Goal: Task Accomplishment & Management: Manage account settings

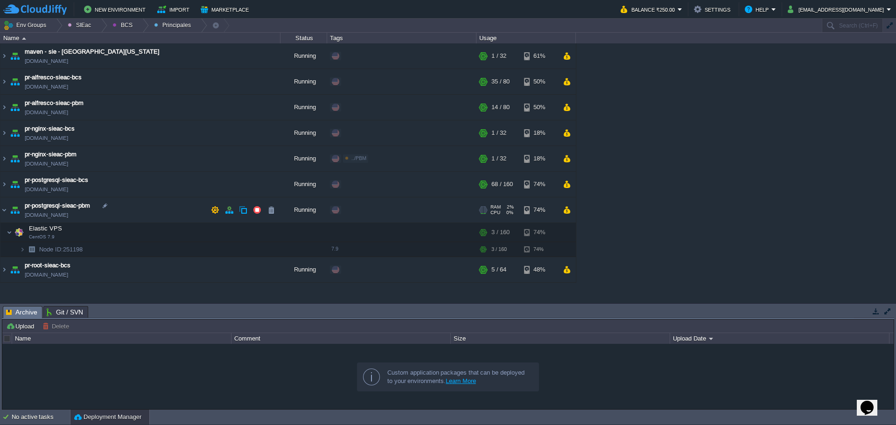
click at [350, 210] on div "Edit" at bounding box center [352, 210] width 18 height 8
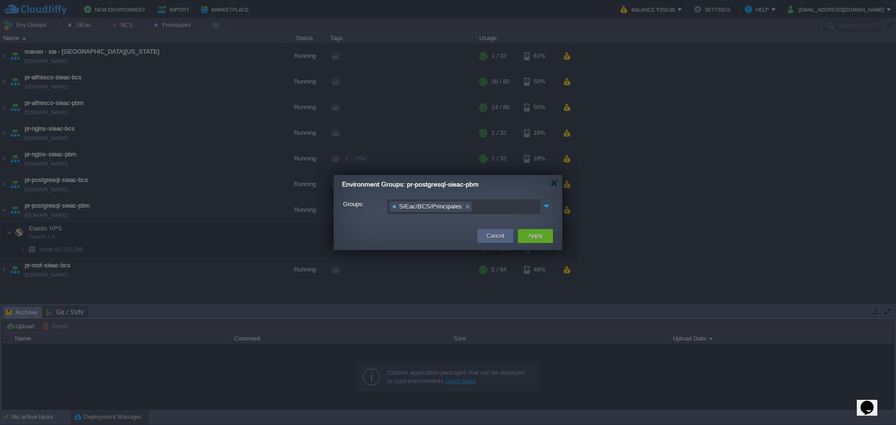
click at [546, 207] on img at bounding box center [546, 206] width 12 height 13
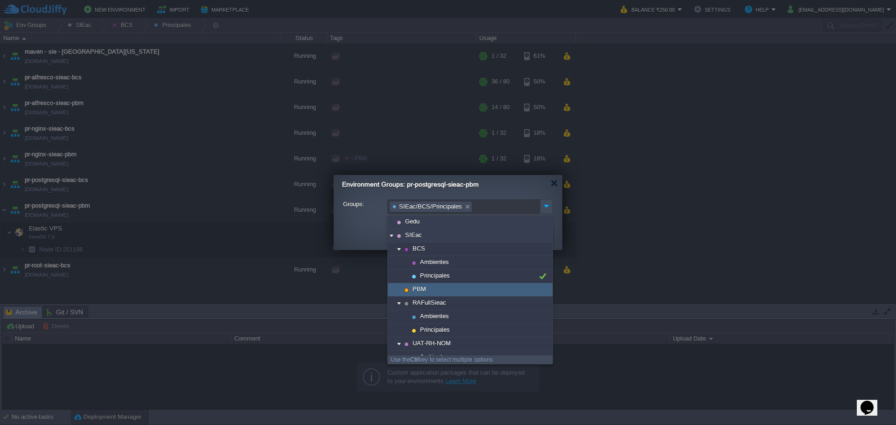
click at [468, 285] on div "PBM" at bounding box center [470, 290] width 165 height 14
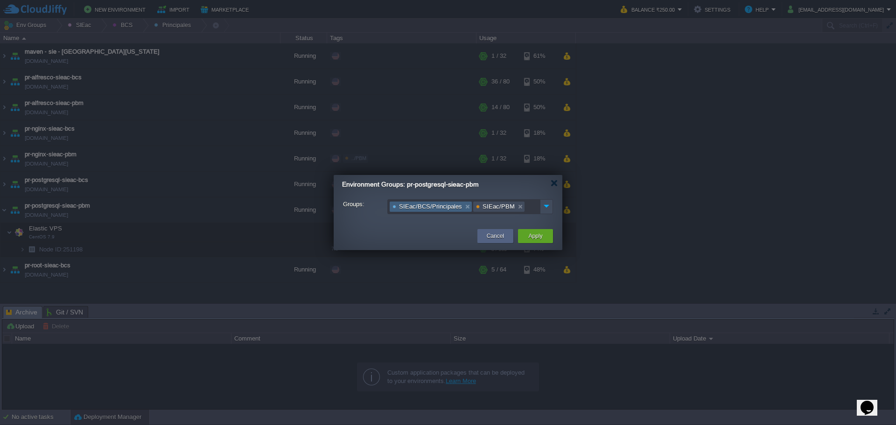
click at [464, 210] on link at bounding box center [467, 206] width 8 height 9
click at [538, 236] on button "Apply" at bounding box center [535, 235] width 14 height 9
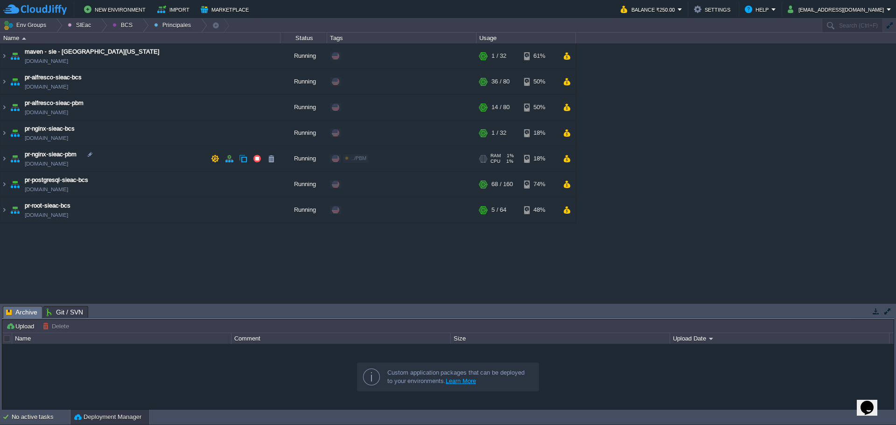
click at [377, 159] on div "Edit" at bounding box center [379, 158] width 18 height 8
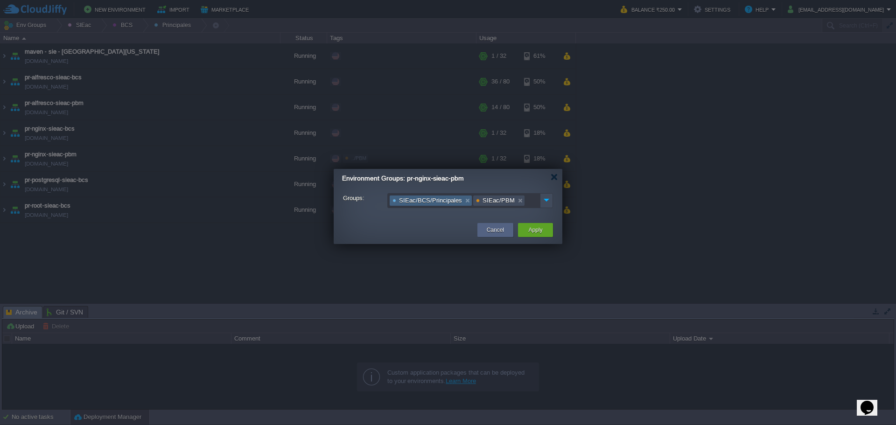
click at [463, 202] on link at bounding box center [467, 200] width 8 height 9
click at [541, 231] on button "Apply" at bounding box center [535, 229] width 14 height 9
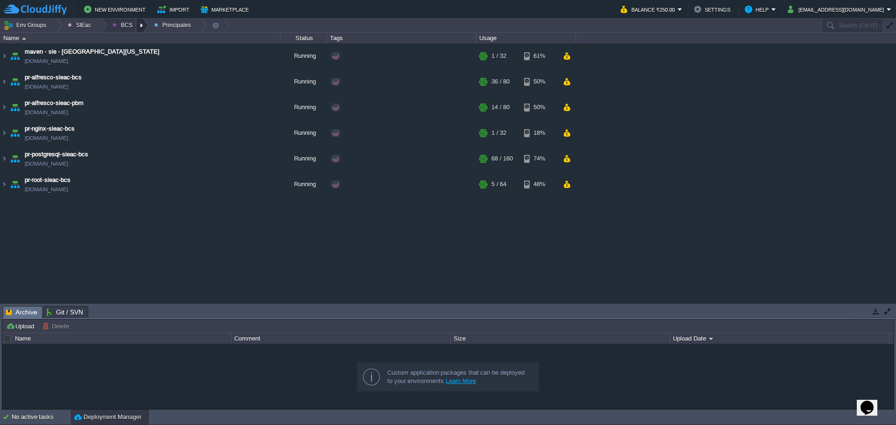
click at [137, 21] on div at bounding box center [142, 26] width 13 height 14
click at [132, 46] on link "Principales" at bounding box center [132, 51] width 52 height 10
click at [138, 32] on div at bounding box center [142, 26] width 13 height 14
click at [137, 45] on li "Principales" at bounding box center [132, 50] width 53 height 11
click at [140, 21] on div at bounding box center [142, 26] width 13 height 14
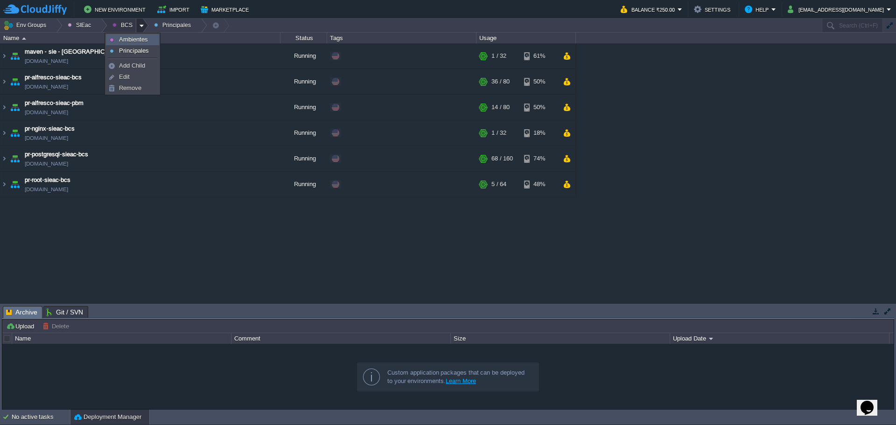
click at [134, 42] on span "Ambientes" at bounding box center [133, 39] width 29 height 7
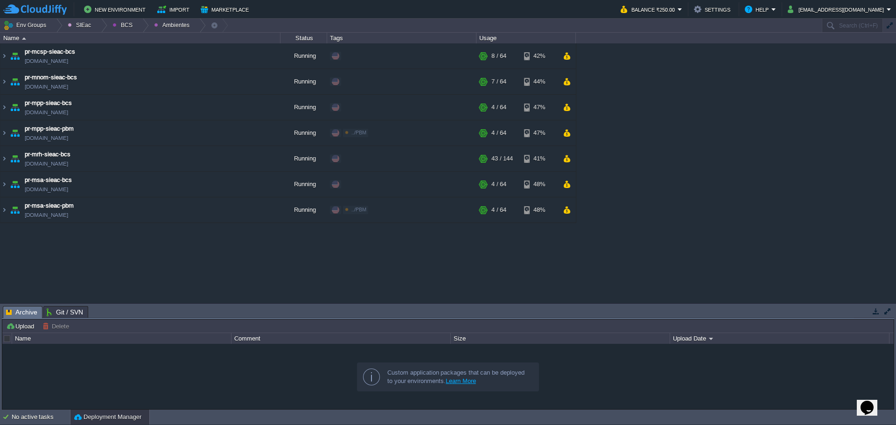
click at [216, 239] on div "maven - sie - [GEOGRAPHIC_DATA][US_STATE] [DOMAIN_NAME] Running Edit RAM 1% CPU…" at bounding box center [448, 172] width 896 height 259
click at [375, 135] on div "Edit" at bounding box center [379, 133] width 18 height 8
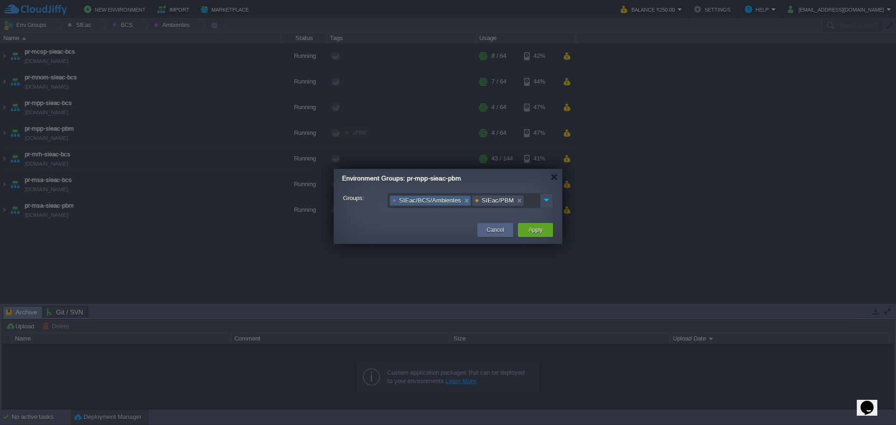
click at [463, 204] on link at bounding box center [467, 200] width 8 height 9
click at [540, 233] on button "Apply" at bounding box center [535, 229] width 14 height 9
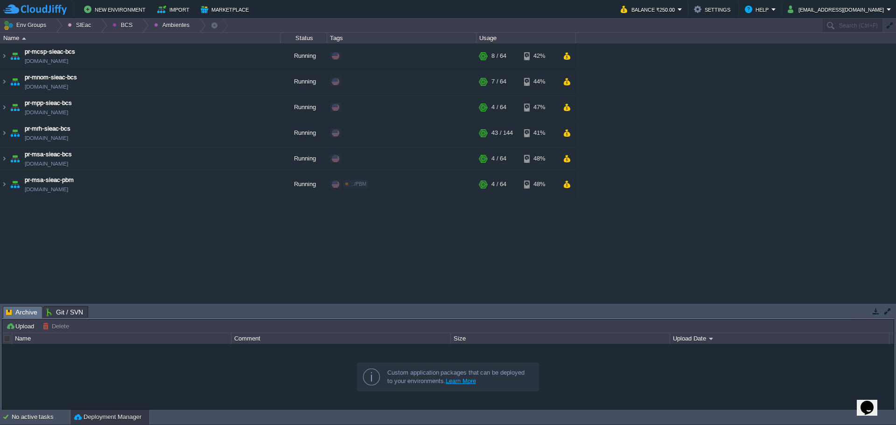
click at [263, 245] on div "maven - sie - [GEOGRAPHIC_DATA][US_STATE] [DOMAIN_NAME] Running Edit RAM 1% CPU…" at bounding box center [448, 172] width 896 height 259
click at [372, 185] on div "Edit" at bounding box center [379, 184] width 18 height 8
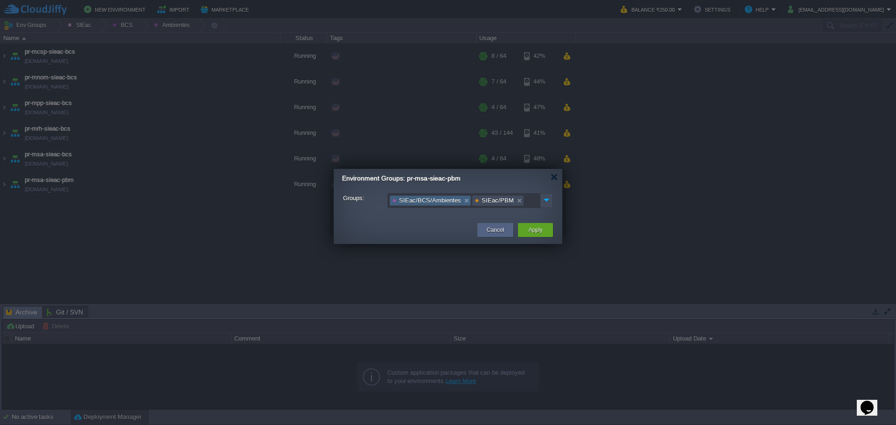
click at [463, 201] on link at bounding box center [467, 200] width 8 height 9
click at [532, 229] on button "Apply" at bounding box center [535, 229] width 14 height 9
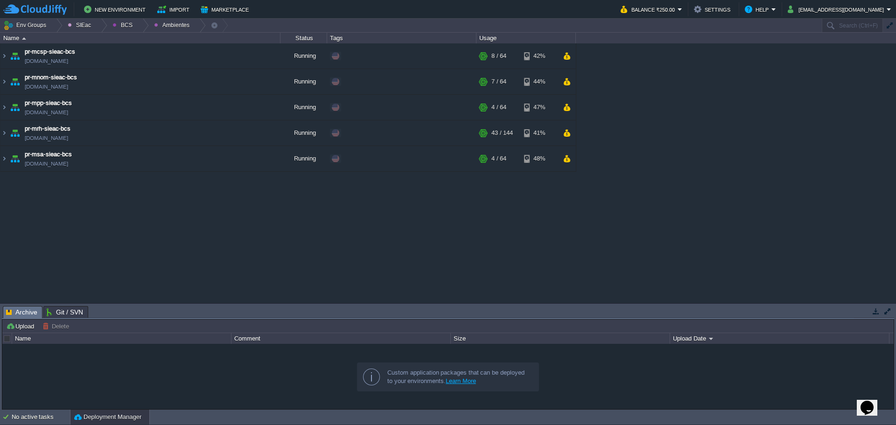
click at [210, 224] on div "maven - sie - [GEOGRAPHIC_DATA][US_STATE] [DOMAIN_NAME] Running Edit RAM 1% CPU…" at bounding box center [448, 172] width 896 height 259
click at [139, 26] on div at bounding box center [142, 26] width 13 height 14
click at [137, 46] on link "Principales" at bounding box center [132, 51] width 52 height 10
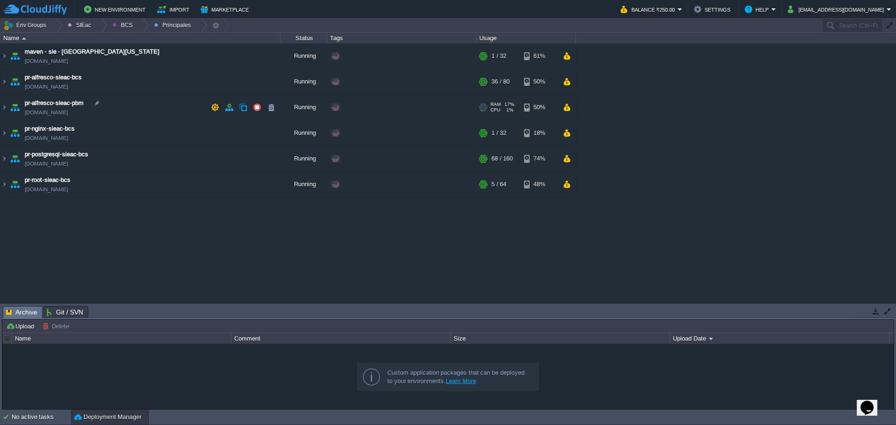
click at [353, 108] on div "Edit" at bounding box center [352, 107] width 18 height 8
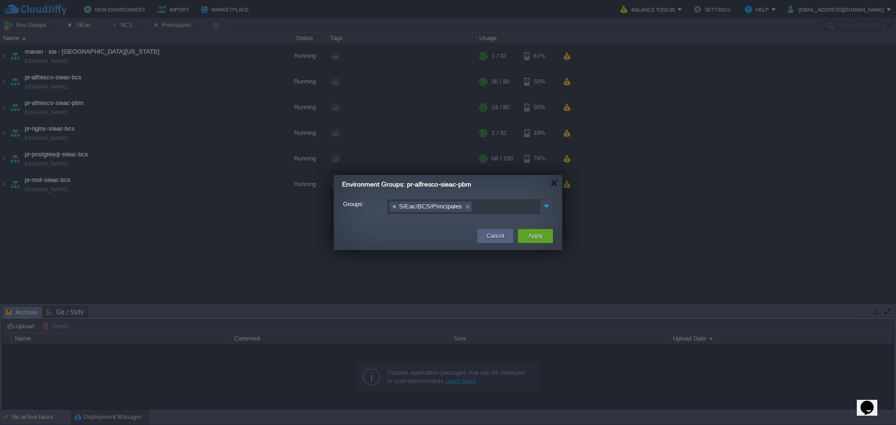
click at [544, 207] on img at bounding box center [546, 206] width 12 height 13
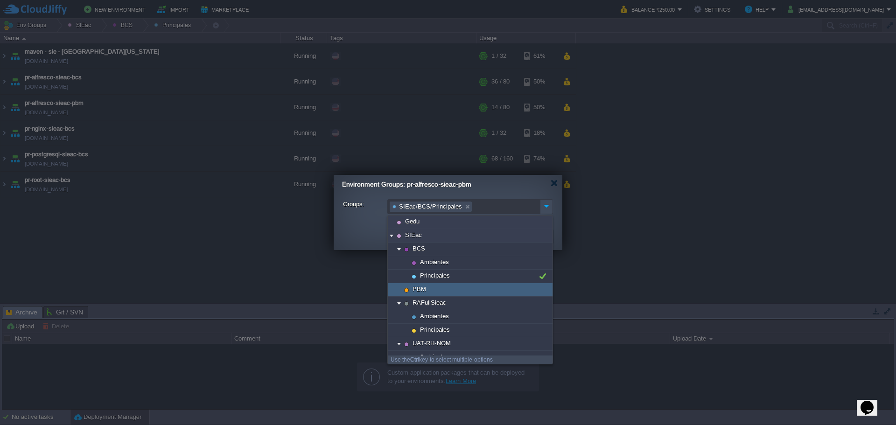
click at [449, 295] on div "PBM" at bounding box center [470, 290] width 165 height 14
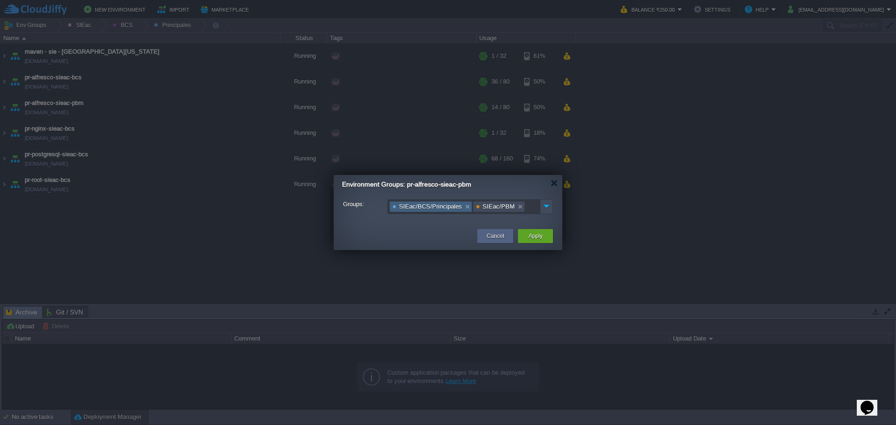
click at [463, 207] on link at bounding box center [467, 206] width 8 height 9
click at [536, 233] on button "Apply" at bounding box center [535, 235] width 14 height 9
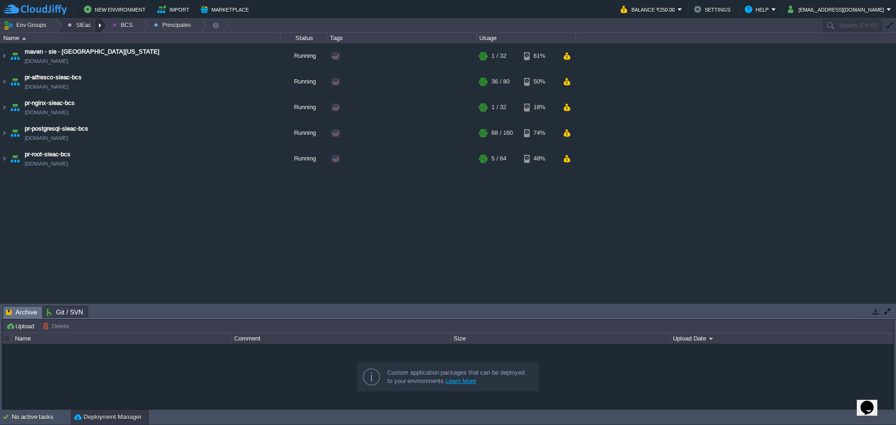
click at [95, 27] on div at bounding box center [101, 26] width 13 height 14
click at [106, 53] on link "PBM" at bounding box center [93, 51] width 61 height 10
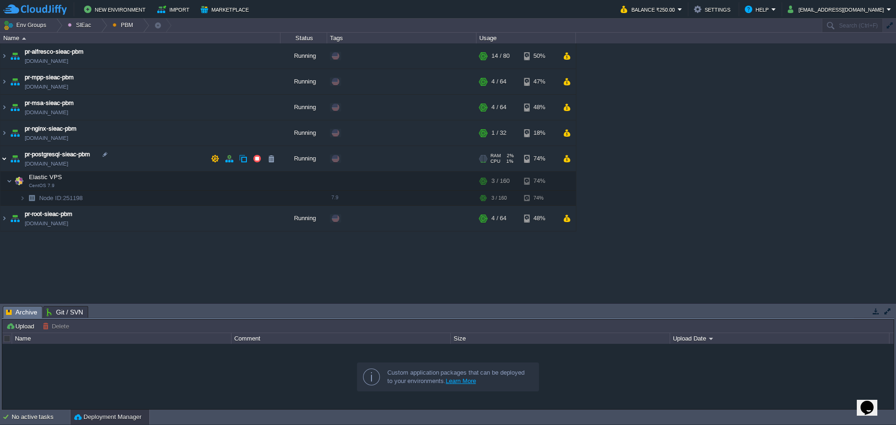
click at [2, 162] on img at bounding box center [3, 158] width 7 height 25
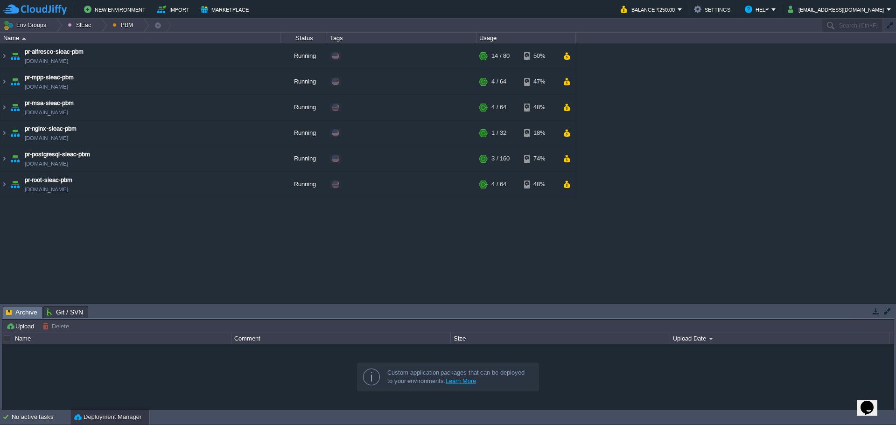
click at [164, 269] on div "maven - sie - [GEOGRAPHIC_DATA][US_STATE] [DOMAIN_NAME] Running Edit RAM 1% CPU…" at bounding box center [448, 172] width 896 height 259
click at [198, 199] on div "maven - sie - [GEOGRAPHIC_DATA][US_STATE] [DOMAIN_NAME] Running Edit RAM 1% CPU…" at bounding box center [448, 172] width 896 height 259
click at [141, 26] on div at bounding box center [143, 26] width 13 height 14
click at [144, 38] on link "Add Child" at bounding box center [130, 40] width 49 height 10
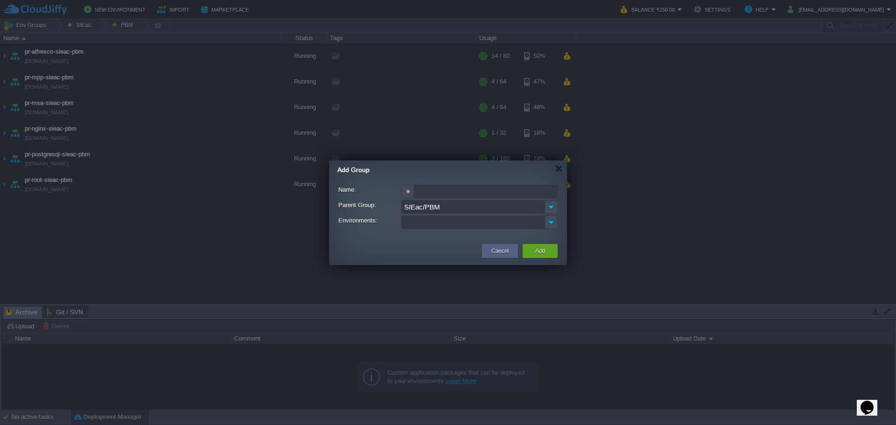
click at [434, 188] on input "Name:" at bounding box center [485, 192] width 143 height 14
type input "Principales"
click at [462, 224] on ul at bounding box center [473, 222] width 142 height 13
click at [348, 240] on div "Cancel Add" at bounding box center [448, 251] width 238 height 27
click at [548, 252] on div "Add" at bounding box center [540, 251] width 21 height 14
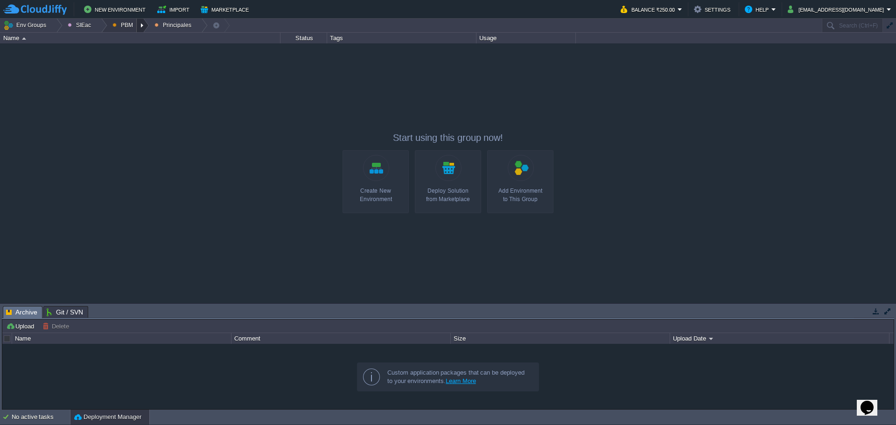
drag, startPoint x: 137, startPoint y: 22, endPoint x: 138, endPoint y: 28, distance: 5.7
click at [137, 22] on div at bounding box center [143, 26] width 13 height 14
click at [137, 56] on span "Add Child" at bounding box center [132, 54] width 26 height 7
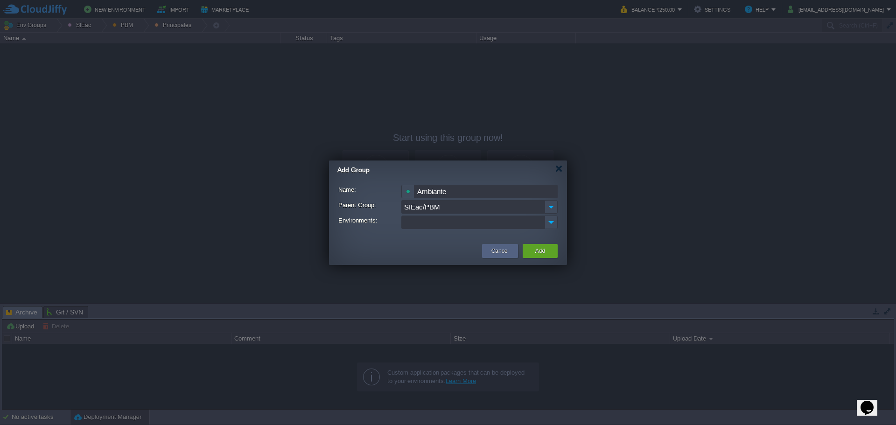
type input "Ambiantes"
type input "a"
type input "Ambientes"
click at [553, 257] on div "Add" at bounding box center [540, 251] width 35 height 14
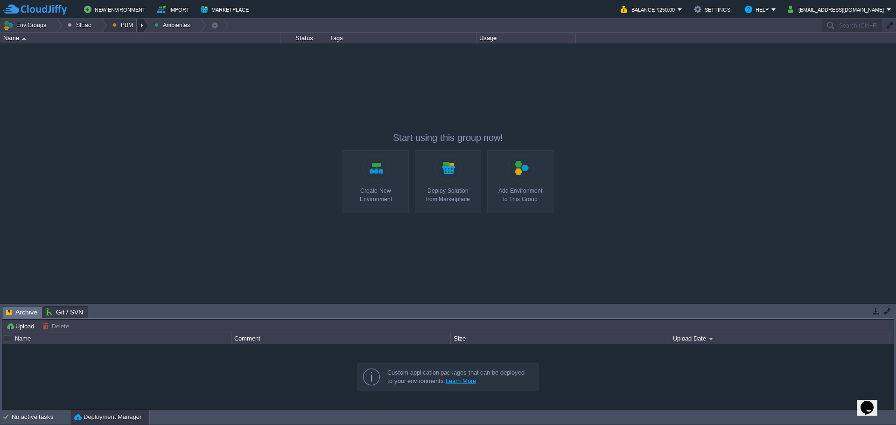
click at [137, 26] on div at bounding box center [143, 26] width 13 height 14
click at [141, 42] on span "Ambientes" at bounding box center [133, 39] width 29 height 7
click at [131, 28] on button "PBM" at bounding box center [124, 25] width 24 height 13
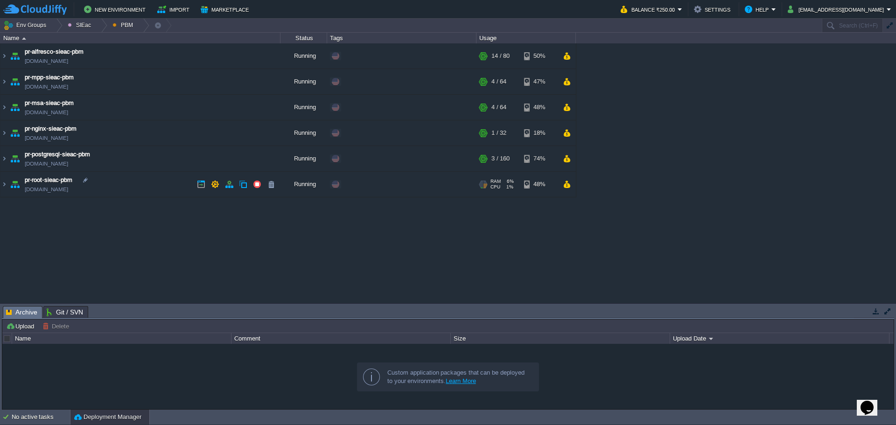
click at [355, 186] on div "Edit" at bounding box center [352, 184] width 18 height 8
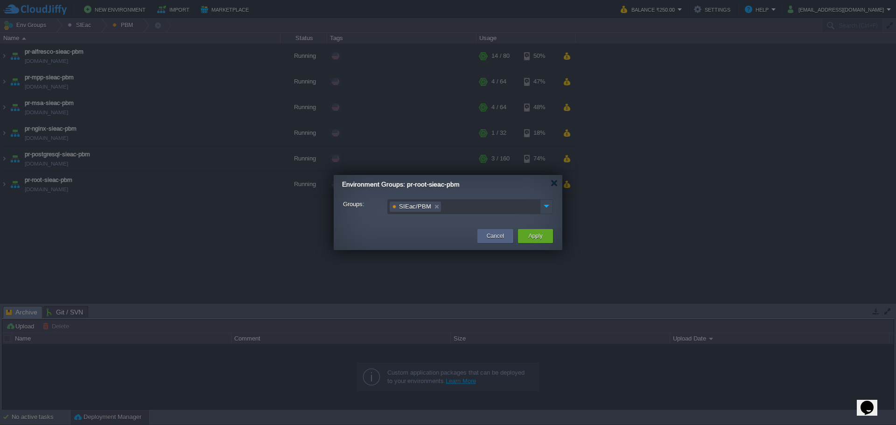
click at [547, 211] on img at bounding box center [546, 206] width 12 height 13
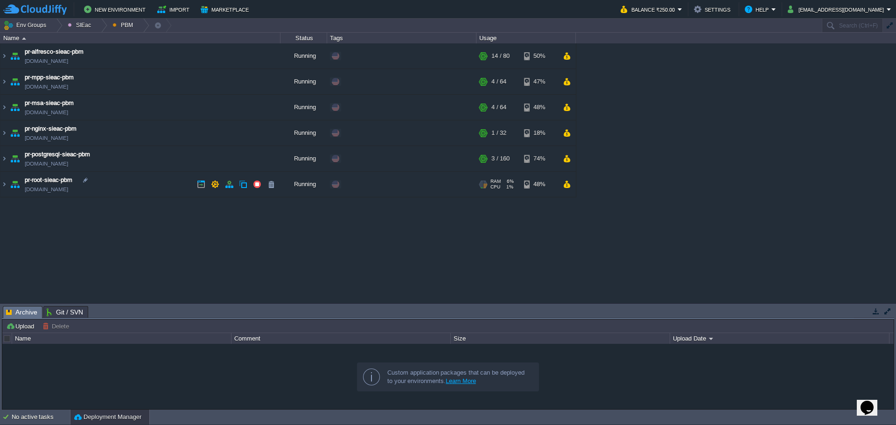
click at [358, 186] on div "Edit" at bounding box center [352, 184] width 18 height 8
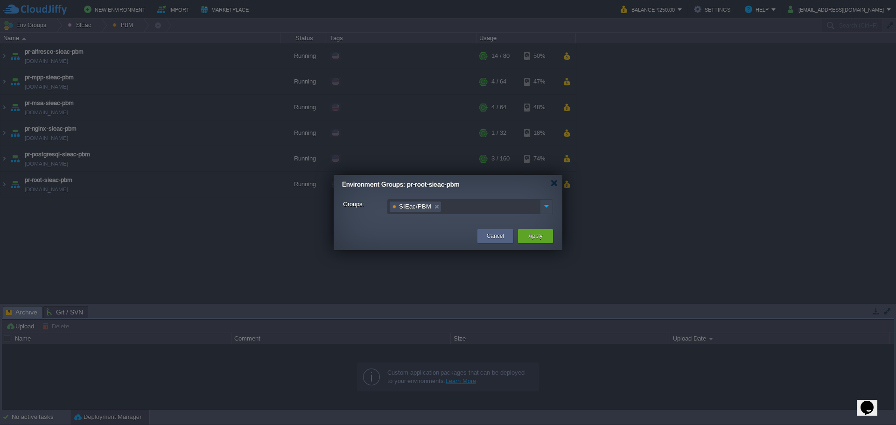
click at [551, 203] on img at bounding box center [546, 206] width 12 height 13
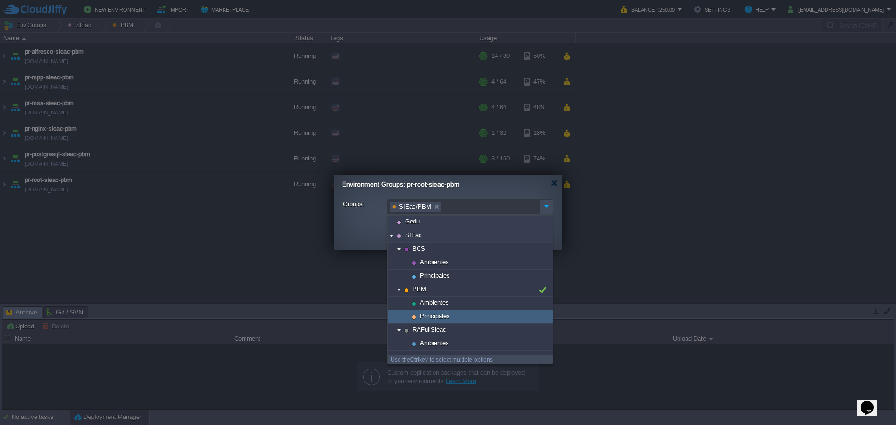
click at [470, 311] on div "Principales" at bounding box center [470, 317] width 165 height 14
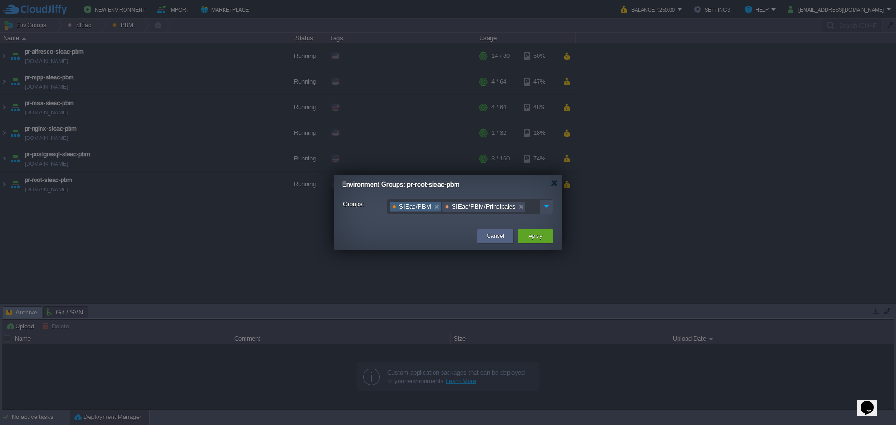
click at [433, 208] on link at bounding box center [437, 206] width 8 height 9
click at [538, 237] on button "Apply" at bounding box center [535, 235] width 14 height 9
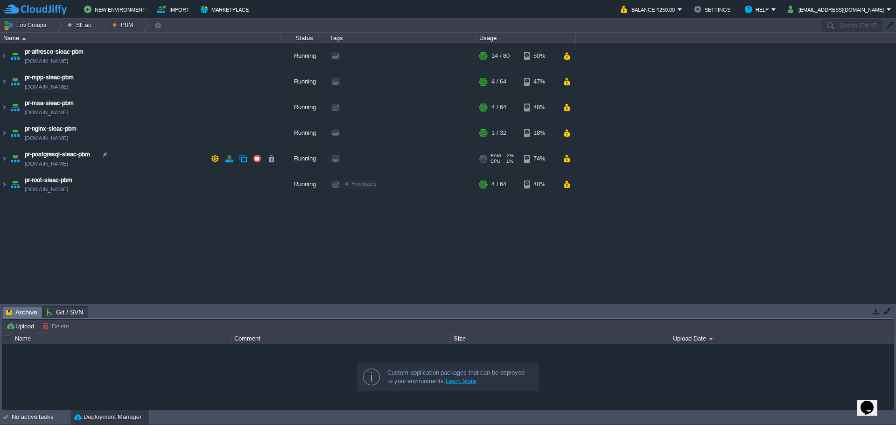
click at [355, 161] on div "Edit" at bounding box center [352, 158] width 18 height 8
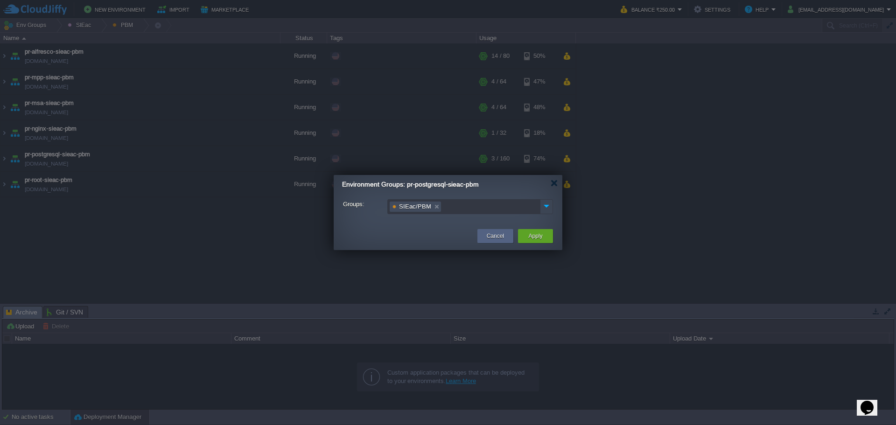
click at [551, 207] on img at bounding box center [546, 206] width 12 height 13
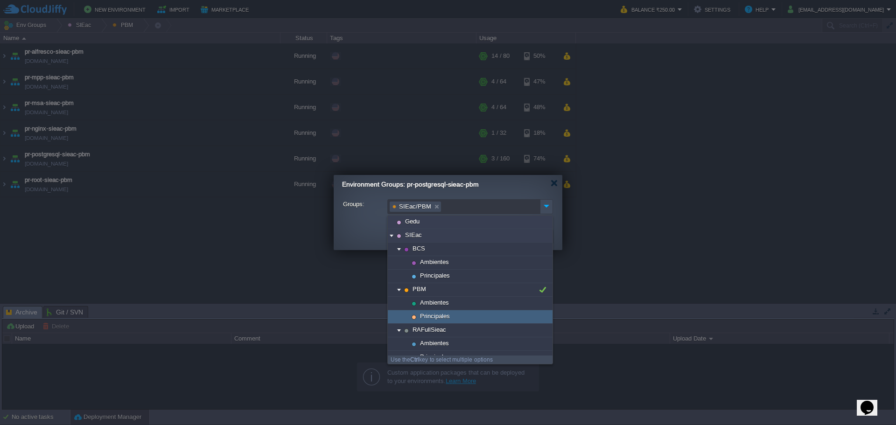
click at [473, 313] on div "Principales" at bounding box center [470, 317] width 165 height 14
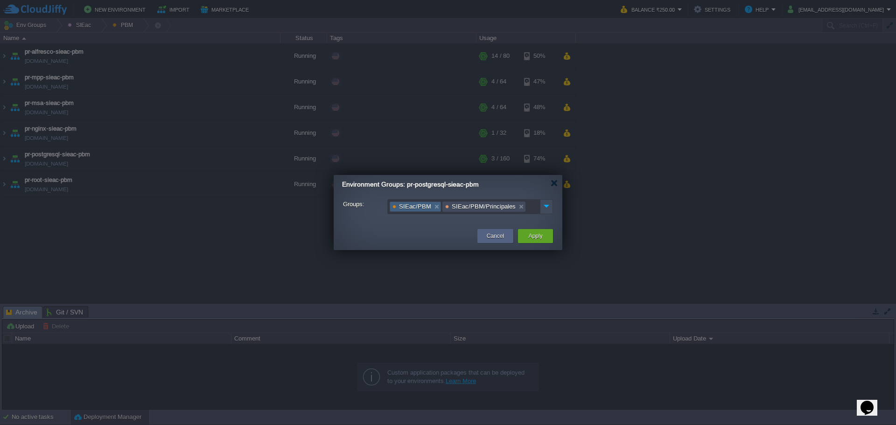
click at [436, 208] on link at bounding box center [437, 206] width 8 height 9
click at [535, 237] on button "Apply" at bounding box center [535, 235] width 14 height 9
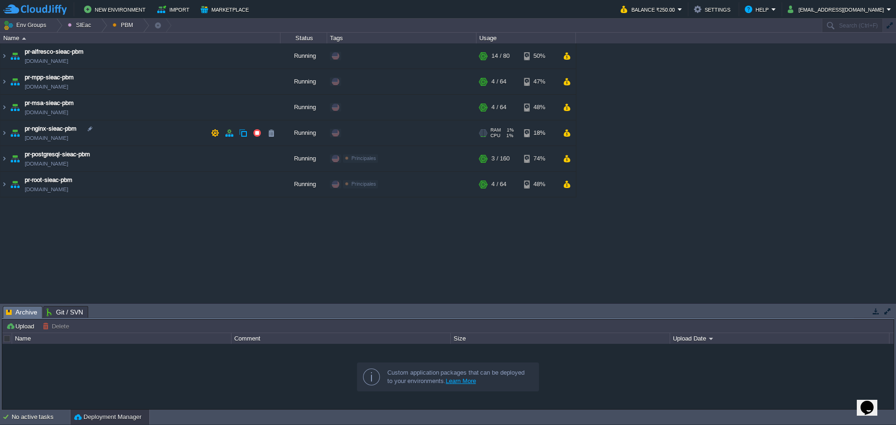
click at [348, 139] on div "Edit" at bounding box center [402, 133] width 146 height 26
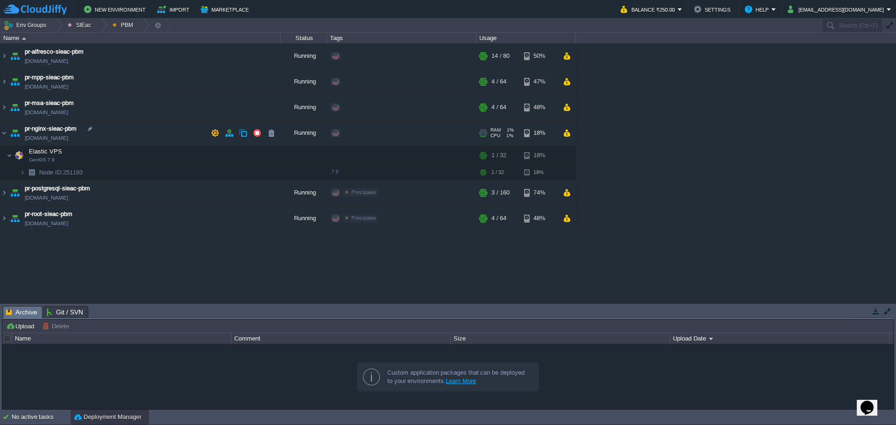
click at [354, 132] on div "Edit" at bounding box center [352, 133] width 18 height 8
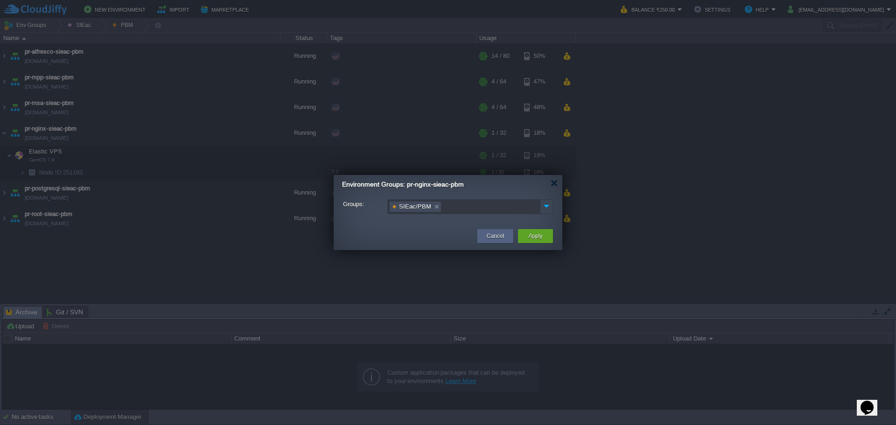
click at [543, 201] on img at bounding box center [546, 206] width 12 height 13
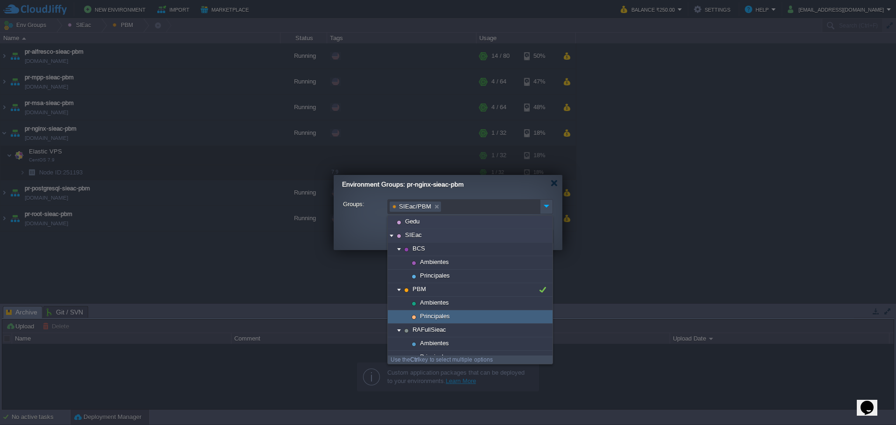
click at [458, 319] on div "Principales" at bounding box center [470, 317] width 165 height 14
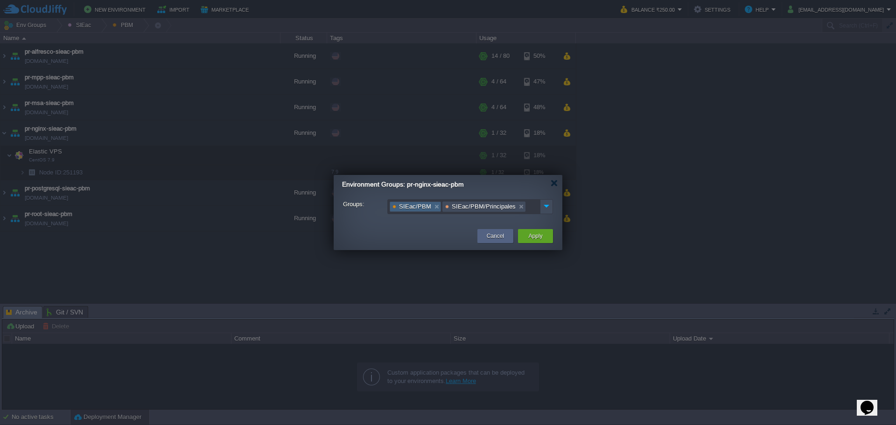
click at [433, 210] on link at bounding box center [437, 206] width 8 height 9
click at [533, 236] on button "Apply" at bounding box center [535, 235] width 14 height 9
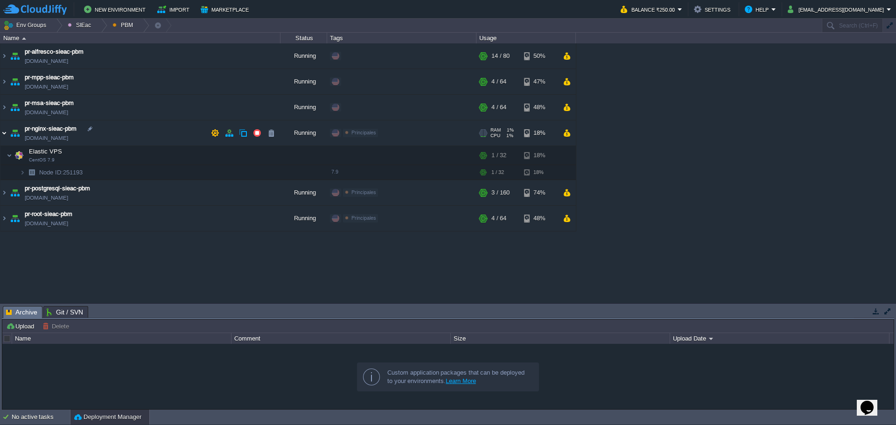
click at [7, 129] on img at bounding box center [3, 132] width 7 height 25
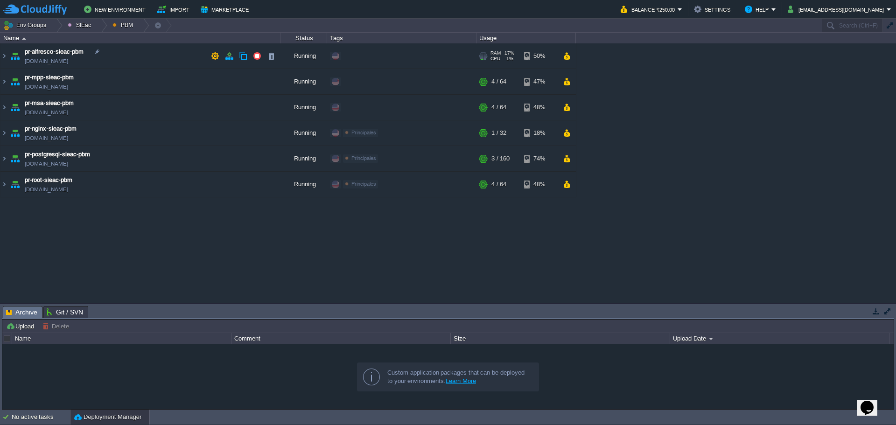
click at [348, 55] on div "Edit" at bounding box center [352, 56] width 18 height 8
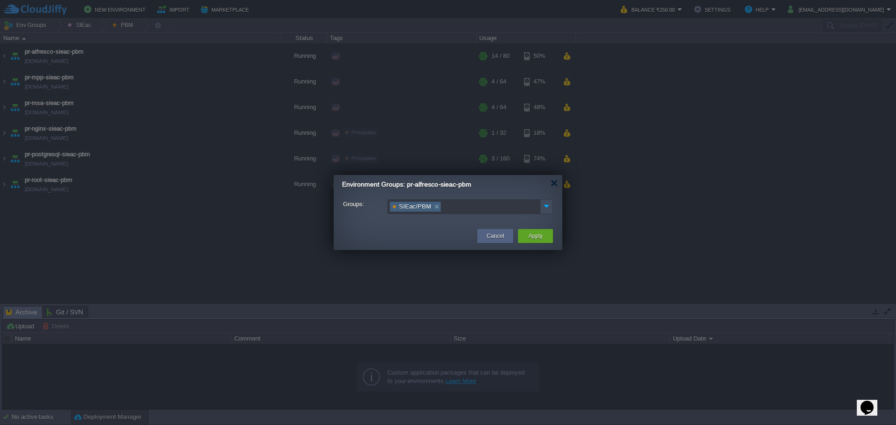
click at [436, 206] on link at bounding box center [437, 206] width 8 height 9
click at [544, 207] on img at bounding box center [546, 206] width 12 height 13
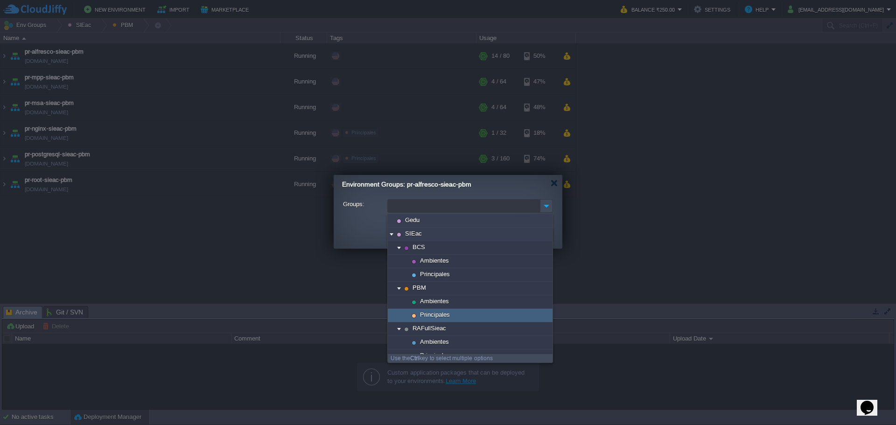
click at [452, 310] on div "Principales" at bounding box center [470, 316] width 165 height 14
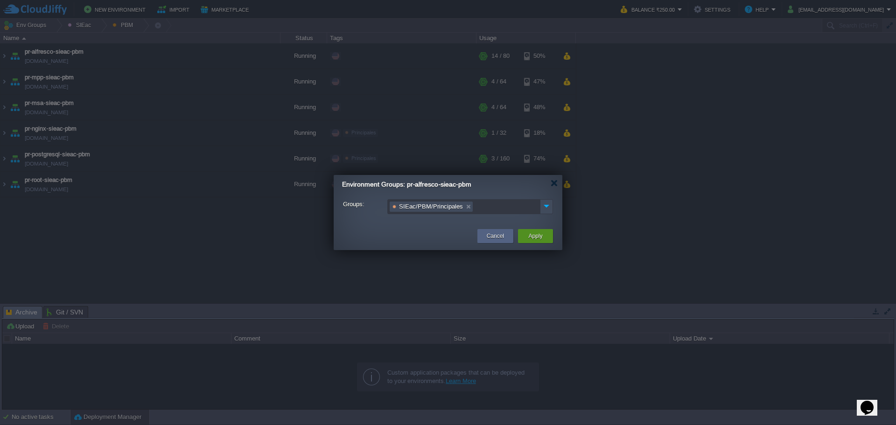
click at [533, 236] on button "Apply" at bounding box center [535, 235] width 14 height 9
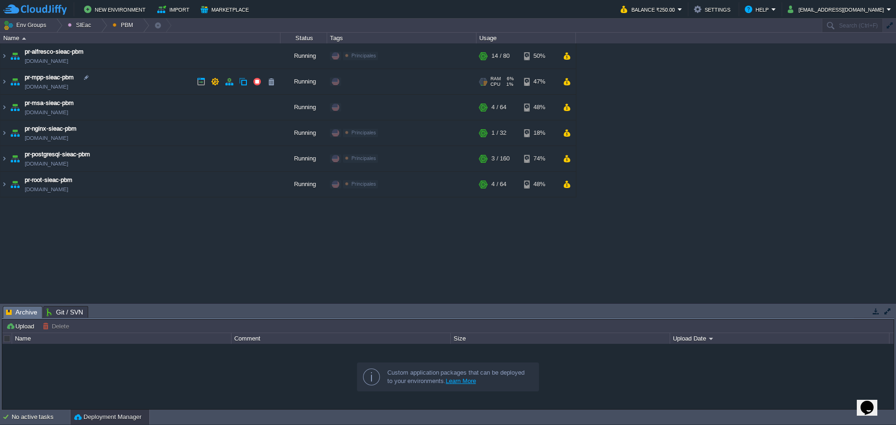
click at [354, 81] on div "Edit" at bounding box center [352, 81] width 18 height 8
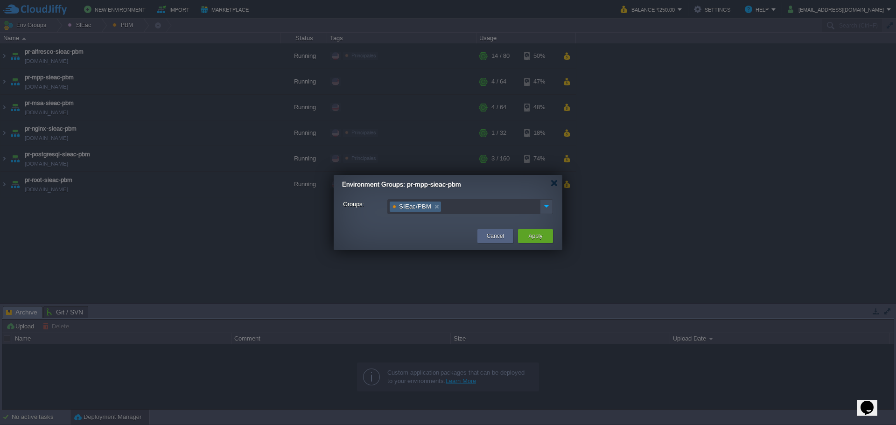
click at [433, 206] on link at bounding box center [437, 206] width 8 height 9
click at [545, 198] on div "Groups:" at bounding box center [448, 208] width 229 height 28
click at [547, 201] on img at bounding box center [546, 206] width 12 height 13
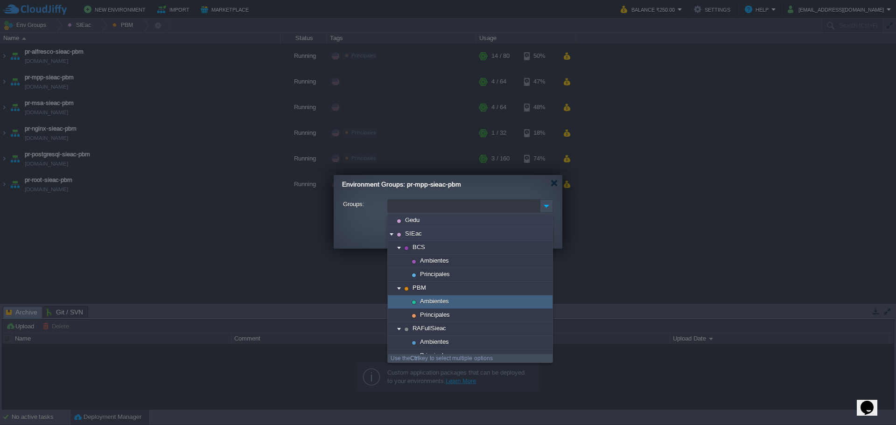
click at [455, 304] on div "Ambientes" at bounding box center [470, 302] width 165 height 14
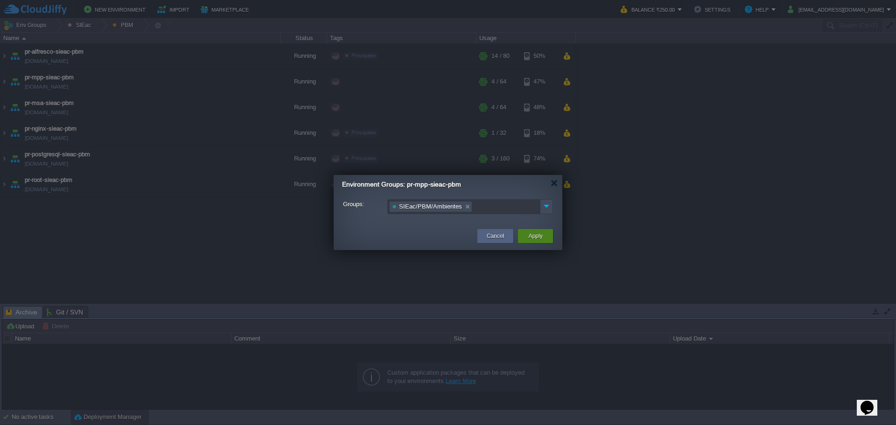
click at [544, 239] on div "Apply" at bounding box center [535, 236] width 21 height 14
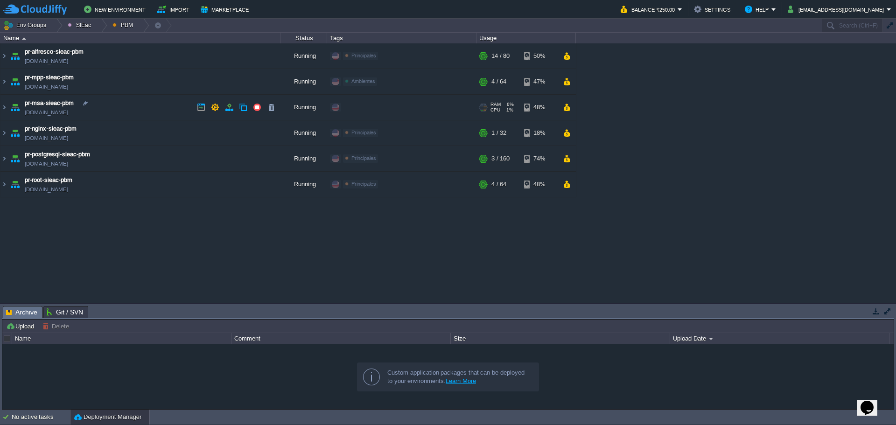
click at [346, 111] on div "Edit" at bounding box center [352, 107] width 18 height 8
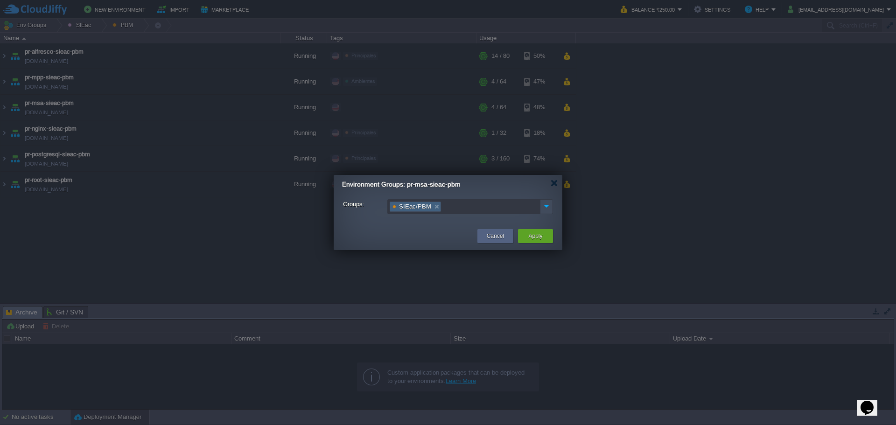
click at [434, 210] on link at bounding box center [437, 206] width 8 height 9
click at [550, 203] on img at bounding box center [546, 206] width 12 height 13
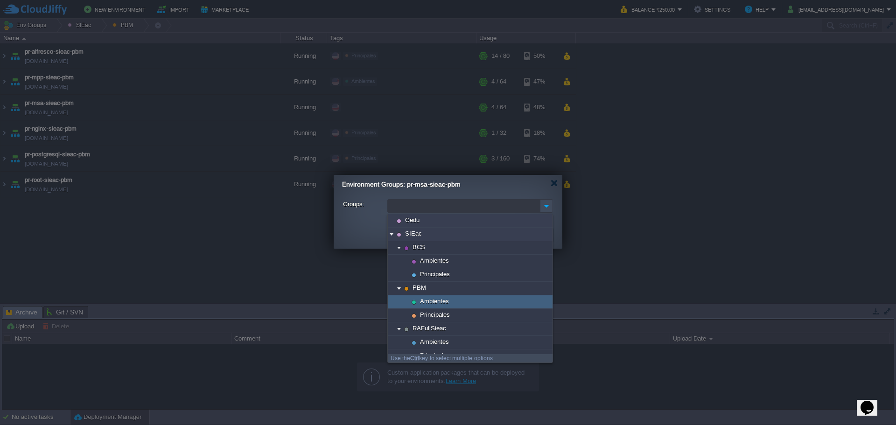
click at [457, 303] on div "Ambientes" at bounding box center [470, 302] width 165 height 14
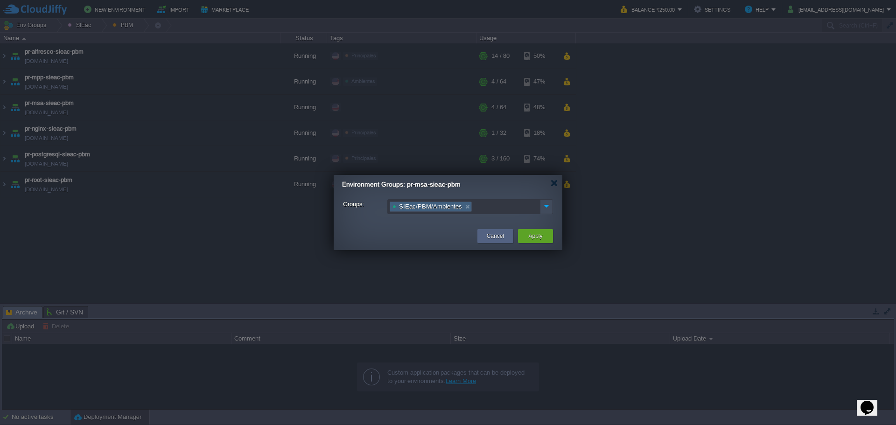
click at [464, 205] on link at bounding box center [467, 206] width 8 height 9
click at [545, 206] on img at bounding box center [546, 206] width 12 height 13
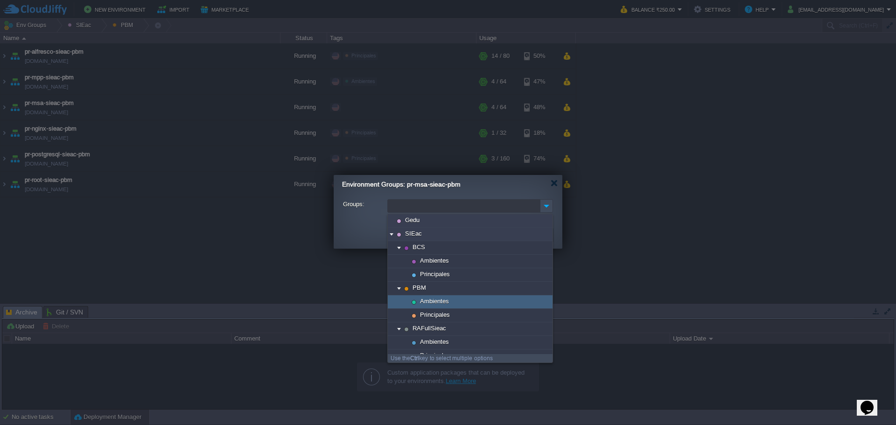
click at [464, 303] on div "Ambientes" at bounding box center [470, 302] width 165 height 14
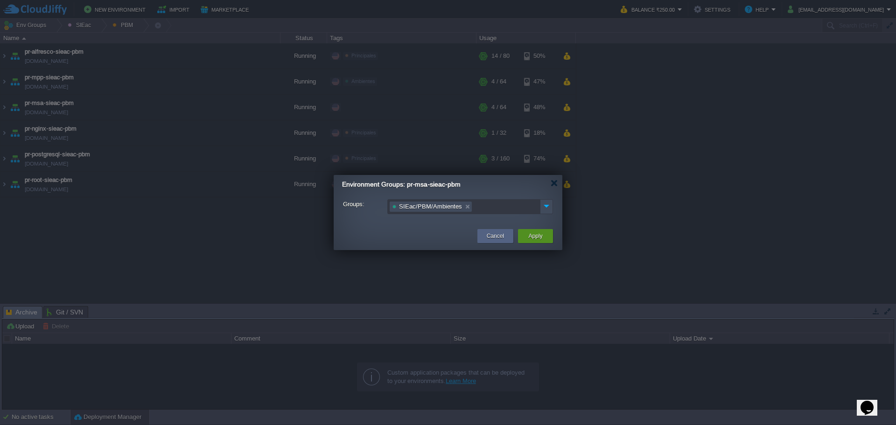
click at [533, 232] on button "Apply" at bounding box center [535, 235] width 14 height 9
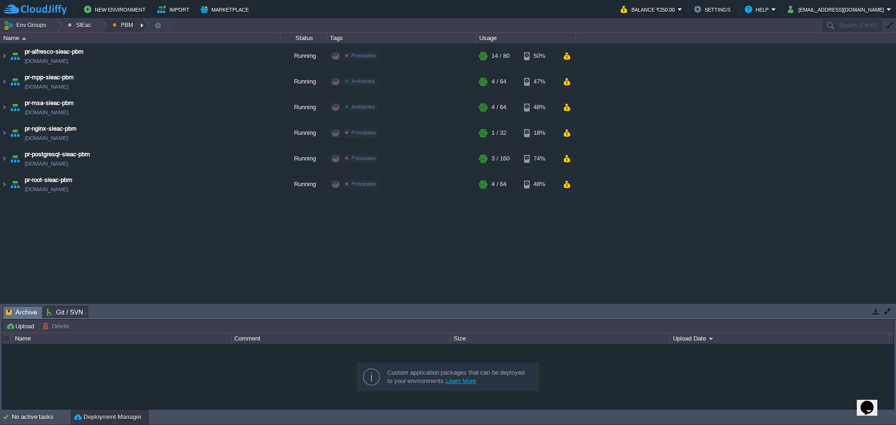
click at [137, 24] on div at bounding box center [143, 26] width 13 height 14
click at [142, 42] on span "Ambientes" at bounding box center [133, 39] width 29 height 7
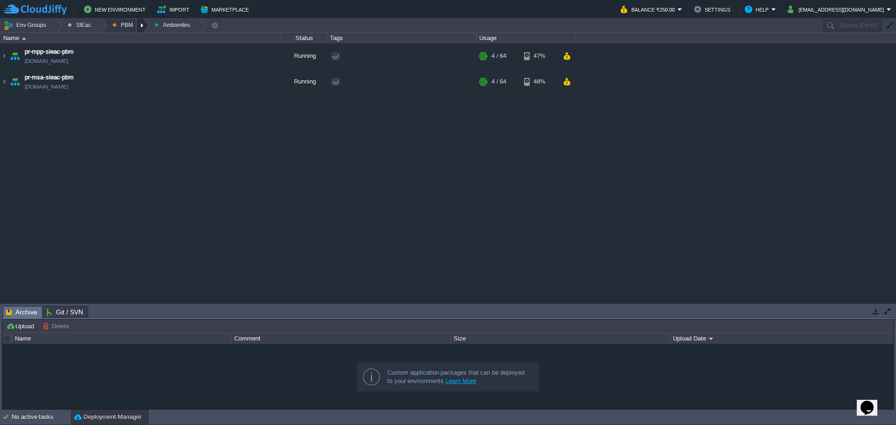
click at [141, 24] on div at bounding box center [143, 26] width 13 height 14
click at [135, 55] on link "Principales" at bounding box center [132, 51] width 52 height 10
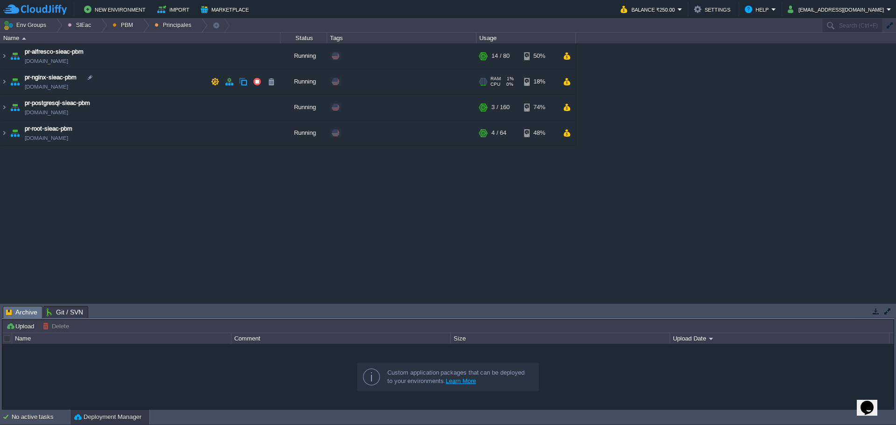
click at [145, 81] on td "pr-nginx-sieac-pbm [DOMAIN_NAME]" at bounding box center [140, 82] width 280 height 26
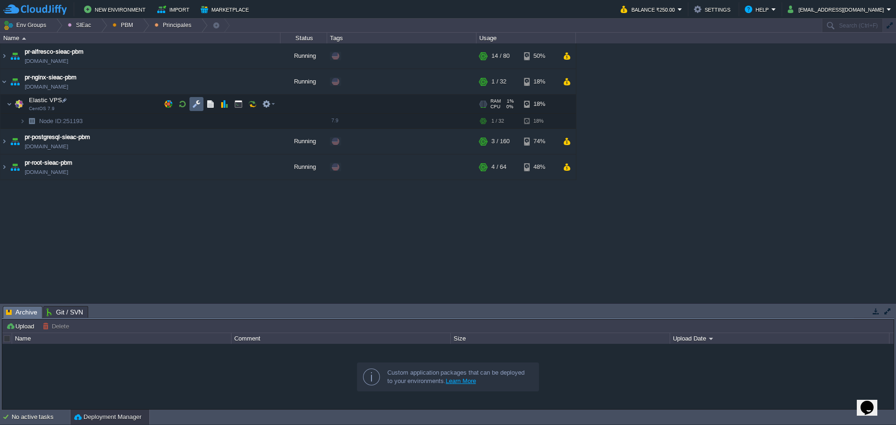
click at [201, 108] on td at bounding box center [196, 104] width 14 height 14
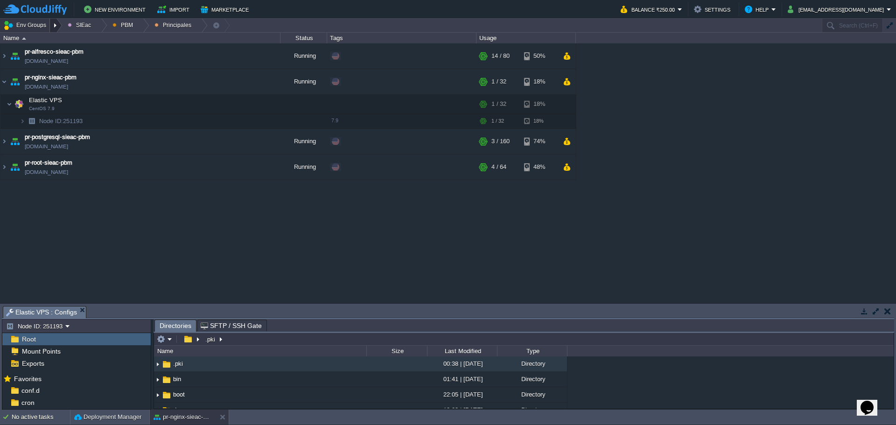
click at [53, 24] on div at bounding box center [56, 26] width 13 height 14
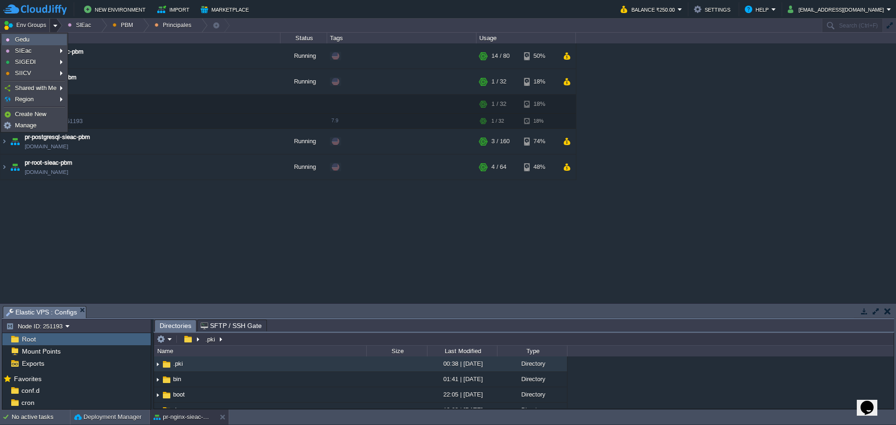
click at [50, 42] on link "Gedu" at bounding box center [34, 40] width 64 height 10
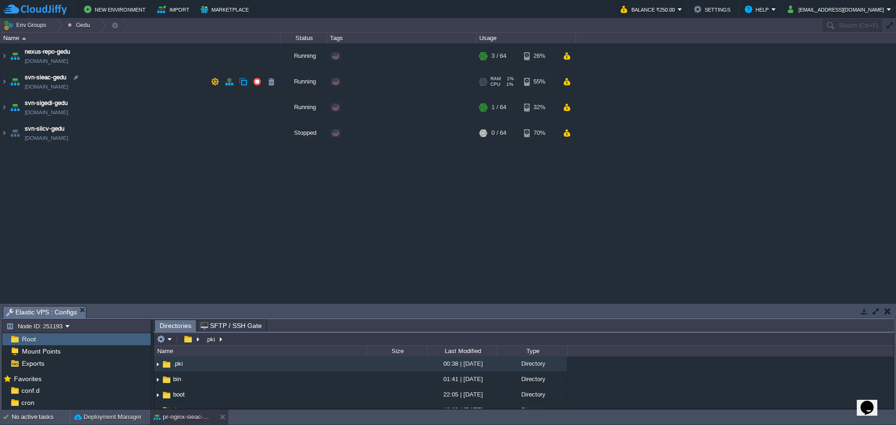
click at [141, 79] on td "svn-sieac-gedu [DOMAIN_NAME]" at bounding box center [140, 82] width 280 height 26
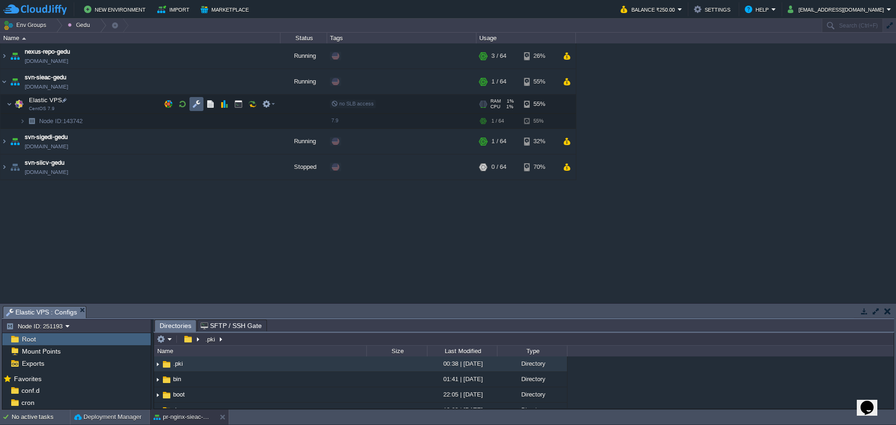
click at [192, 108] on button "button" at bounding box center [196, 104] width 8 height 8
click at [52, 27] on div at bounding box center [56, 26] width 13 height 14
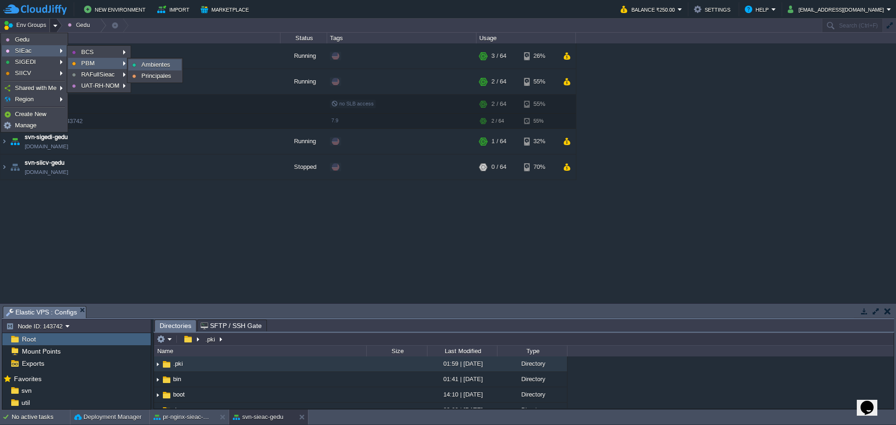
click at [143, 65] on span "Ambientes" at bounding box center [155, 64] width 29 height 7
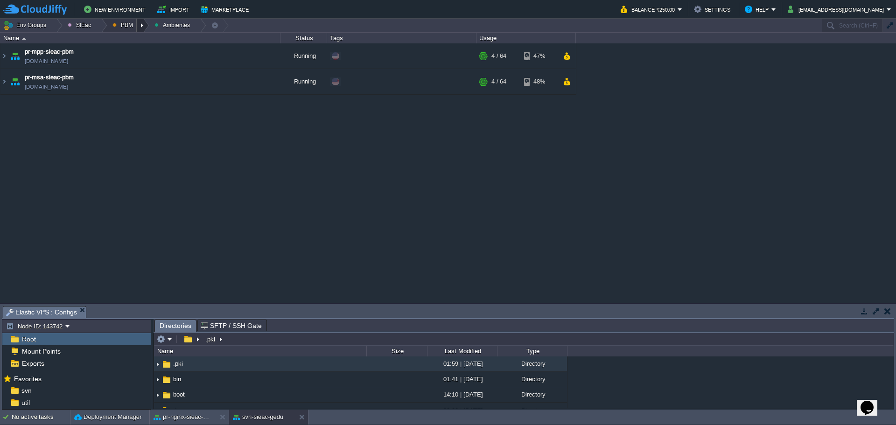
click at [140, 25] on div at bounding box center [143, 26] width 13 height 14
click at [135, 54] on link "Principales" at bounding box center [132, 51] width 52 height 10
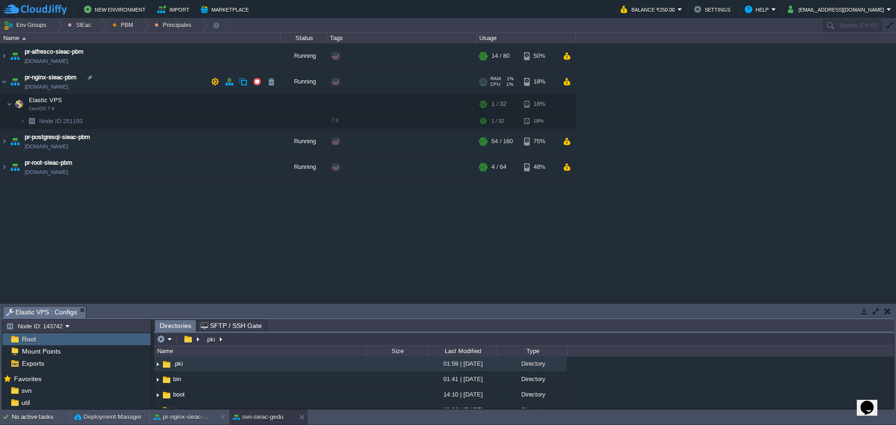
click at [8, 78] on img at bounding box center [14, 81] width 13 height 25
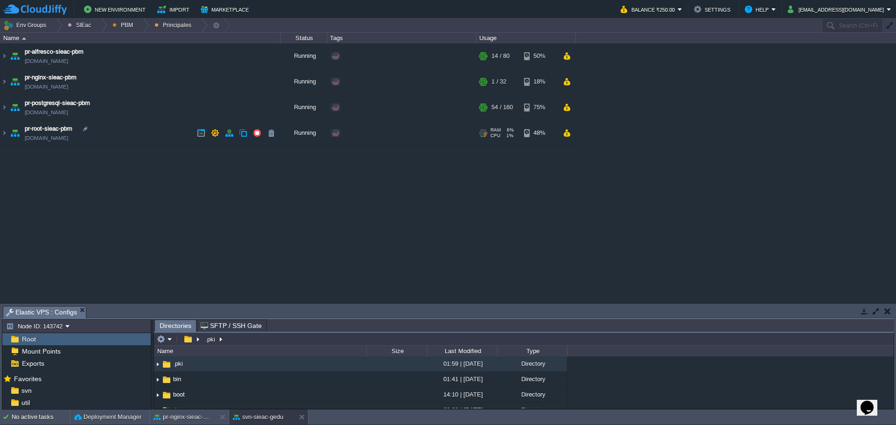
click at [152, 130] on td "pr-root-sieac-pbm [DOMAIN_NAME]" at bounding box center [140, 133] width 280 height 26
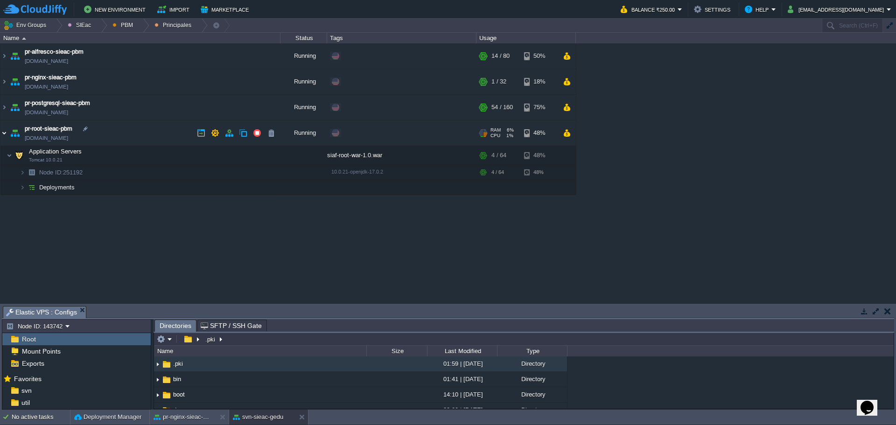
click at [4, 135] on img at bounding box center [3, 132] width 7 height 25
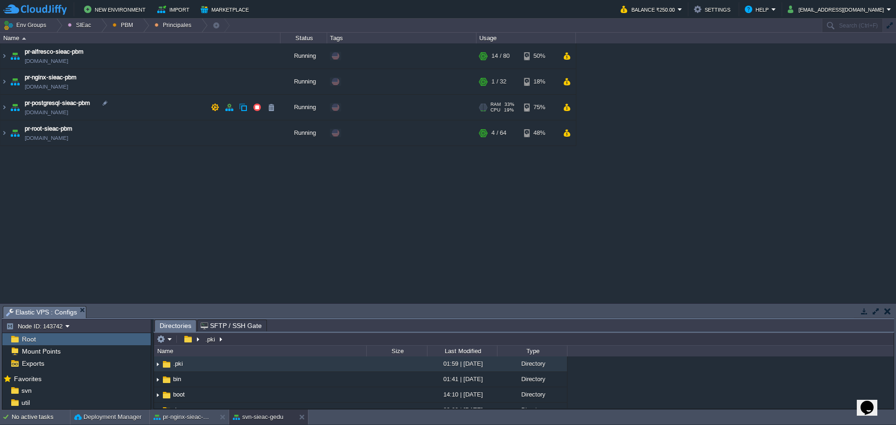
click at [185, 100] on td "pr-postgresql-sieac-pbm [DOMAIN_NAME]" at bounding box center [140, 108] width 280 height 26
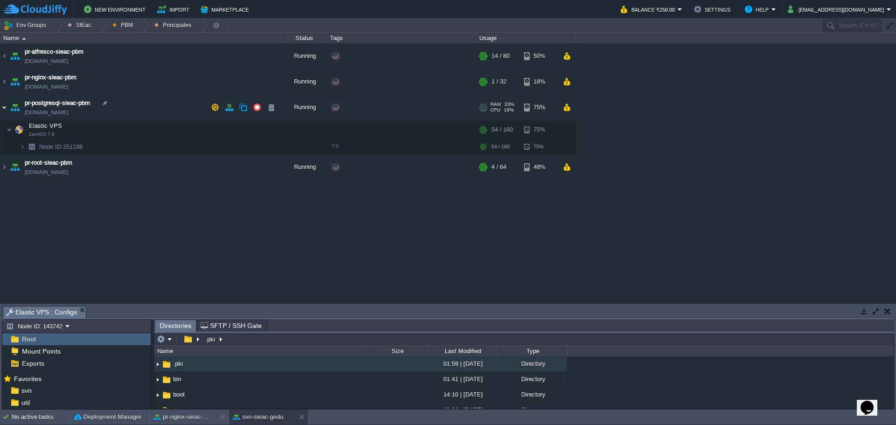
click at [4, 107] on img at bounding box center [3, 107] width 7 height 25
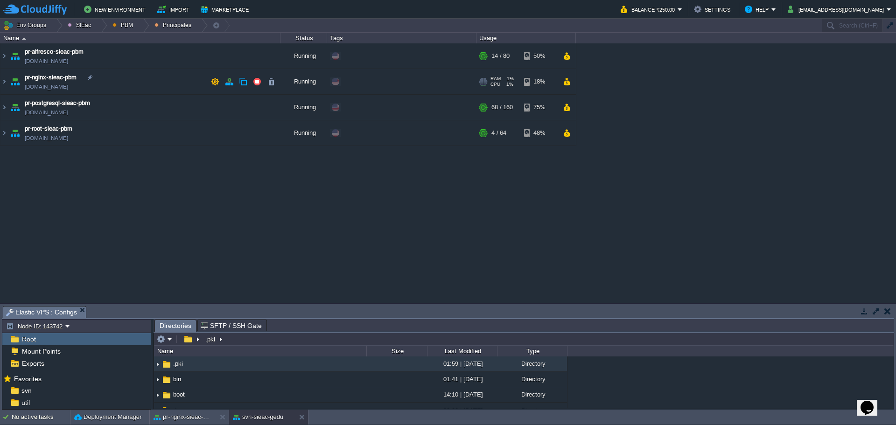
click at [150, 83] on td "pr-nginx-sieac-pbm [DOMAIN_NAME]" at bounding box center [140, 82] width 280 height 26
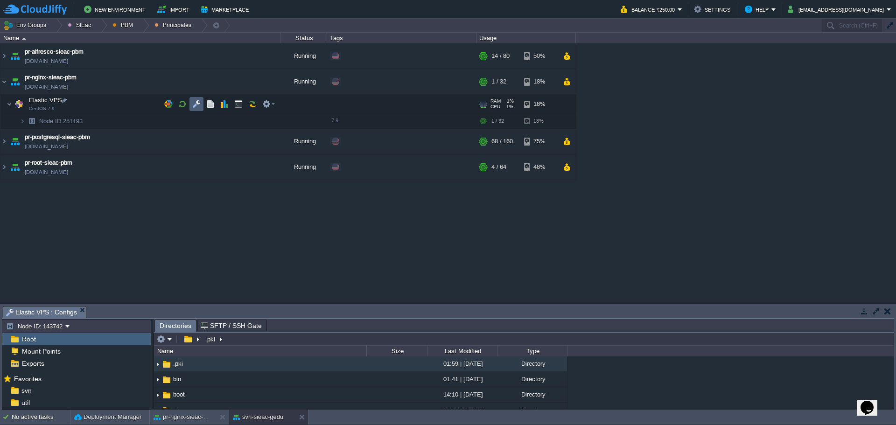
click at [196, 105] on button "button" at bounding box center [196, 104] width 8 height 8
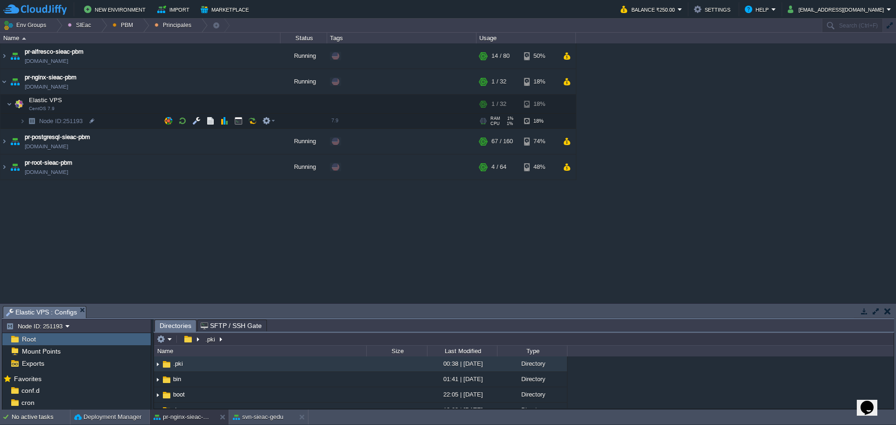
click at [110, 117] on td "Node ID: 251193" at bounding box center [140, 121] width 280 height 15
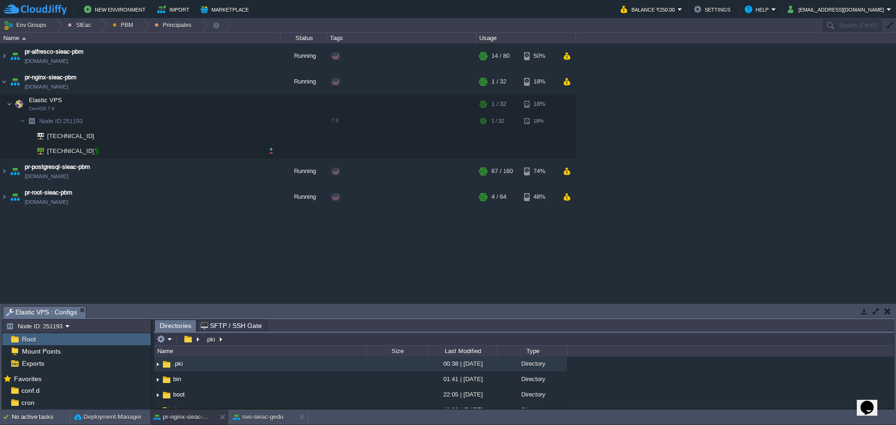
click at [96, 154] on div at bounding box center [95, 151] width 8 height 8
click at [199, 107] on button "button" at bounding box center [196, 104] width 8 height 8
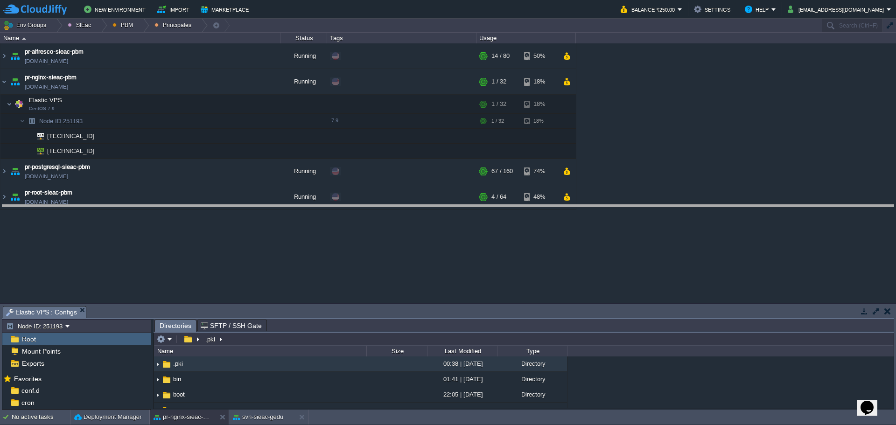
drag, startPoint x: 232, startPoint y: 316, endPoint x: 225, endPoint y: 205, distance: 110.9
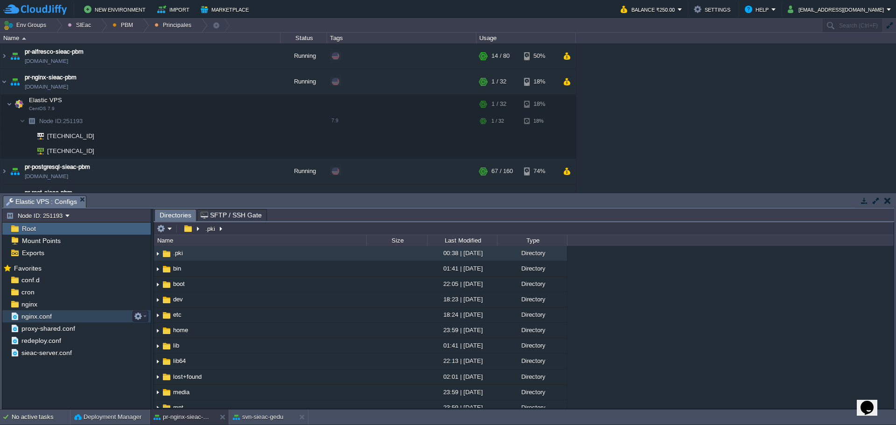
click at [46, 317] on span "nginx.conf" at bounding box center [37, 316] width 34 height 8
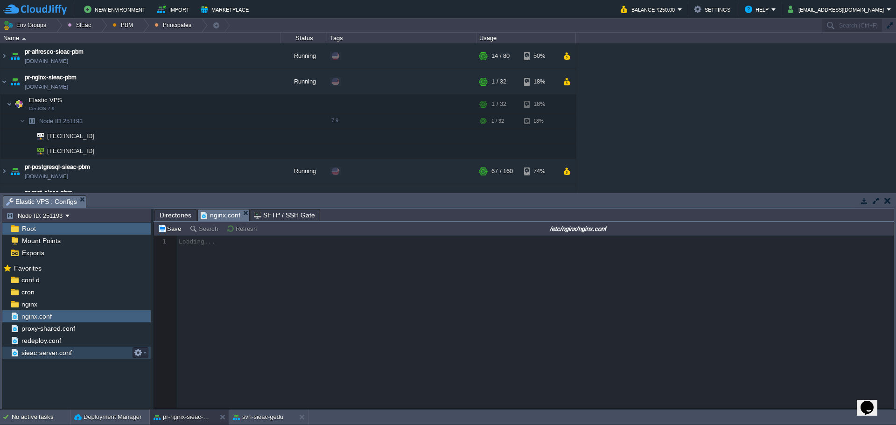
click at [44, 354] on span "sieac-server.conf" at bounding box center [47, 353] width 54 height 8
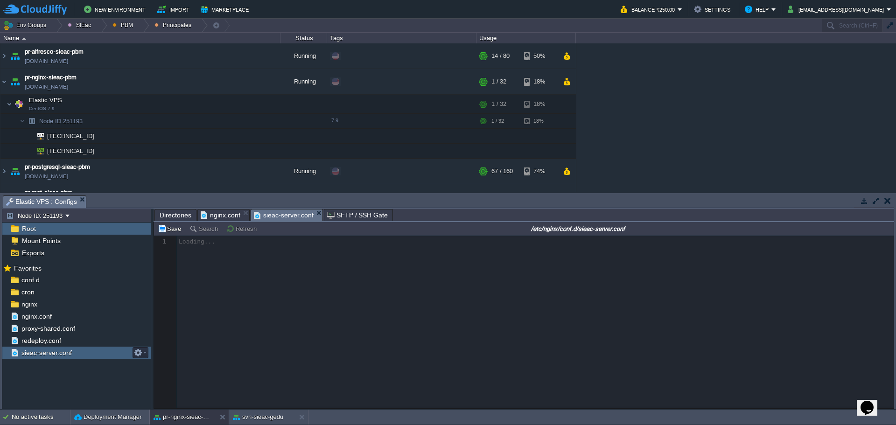
click at [45, 354] on span "sieac-server.conf" at bounding box center [47, 353] width 54 height 8
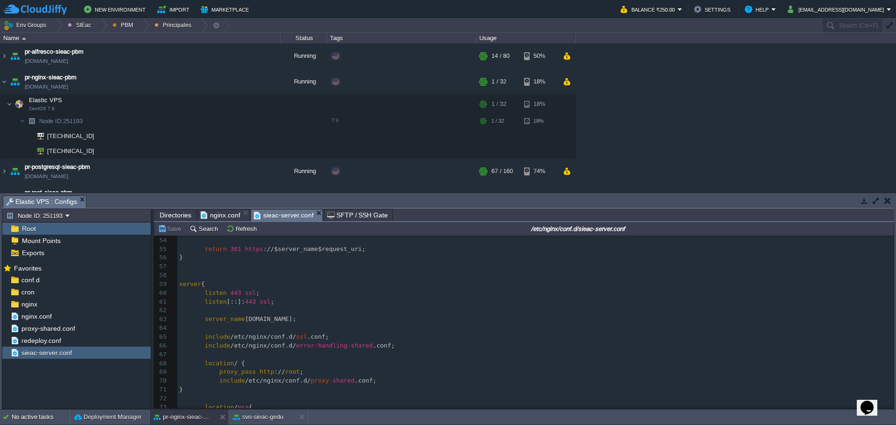
scroll to position [420, 0]
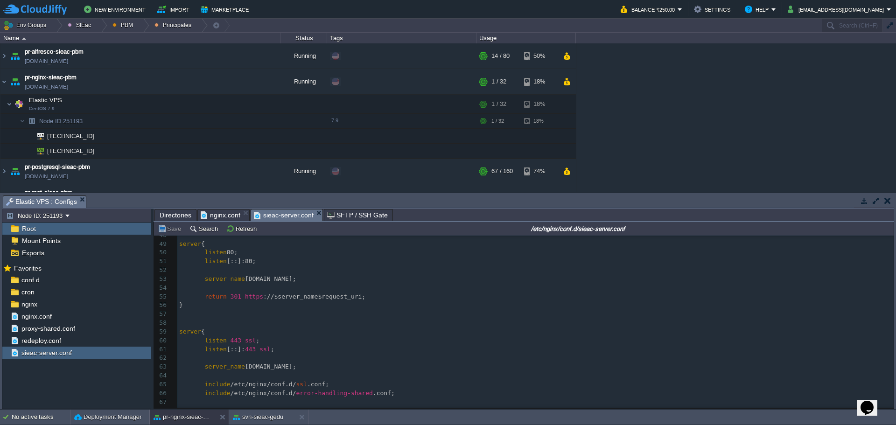
click at [246, 278] on div "153 upstream root { 38 server [TECHNICAL_ID]; 39 } 40 ​ 41 upstream postgresql …" at bounding box center [535, 363] width 716 height 440
type textarea "[DOMAIN_NAME]"
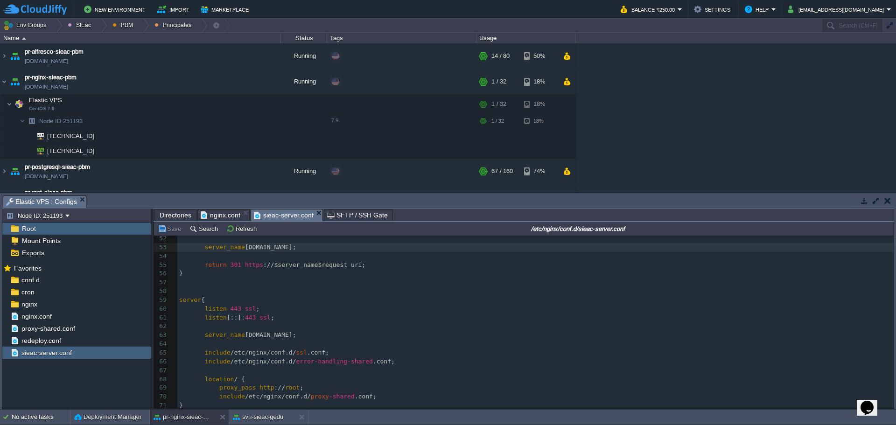
scroll to position [467, 0]
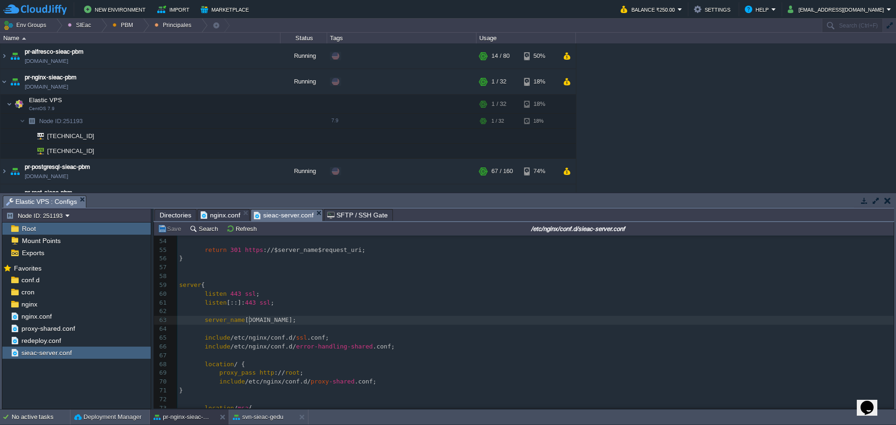
click at [248, 323] on span "[DOMAIN_NAME];" at bounding box center [270, 319] width 51 height 7
type textarea "[DOMAIN_NAME]"
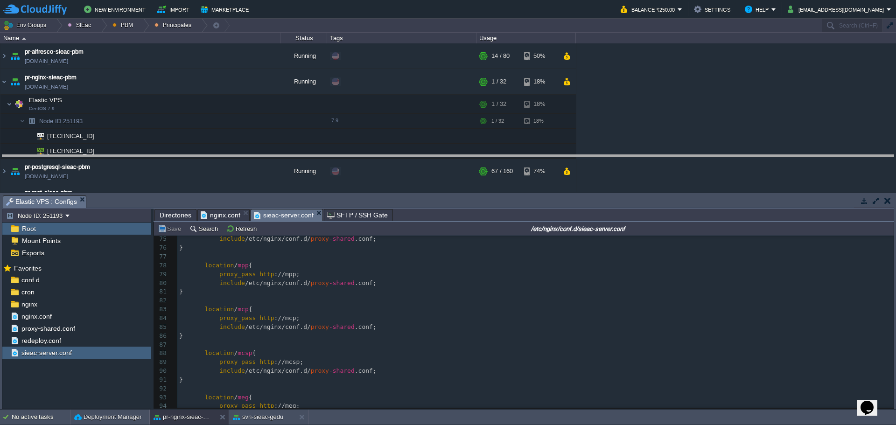
drag, startPoint x: 429, startPoint y: 200, endPoint x: 434, endPoint y: 150, distance: 50.1
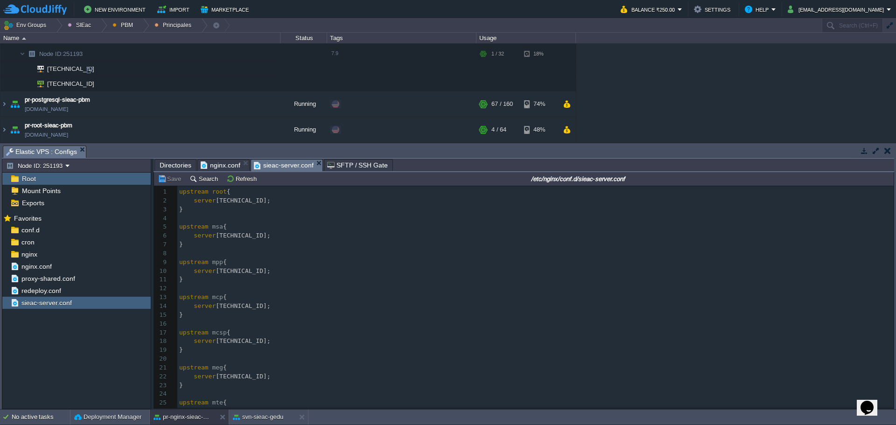
scroll to position [68, 0]
click at [140, 125] on td "pr-root-sieac-pbm [DOMAIN_NAME]" at bounding box center [140, 130] width 280 height 26
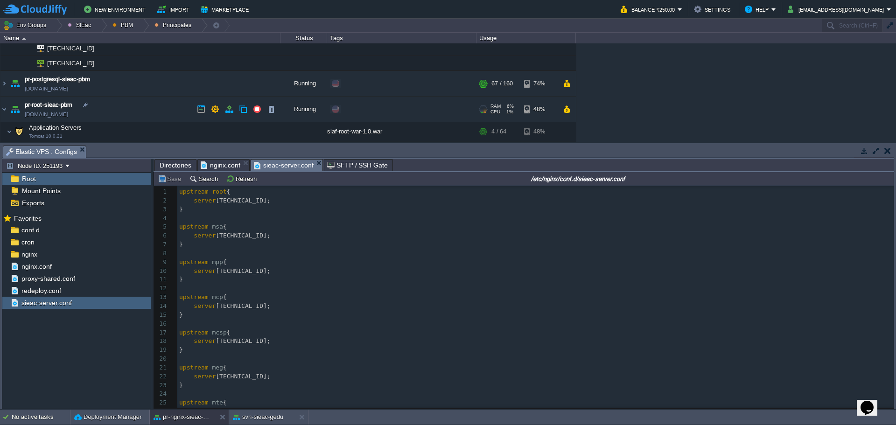
scroll to position [117, 0]
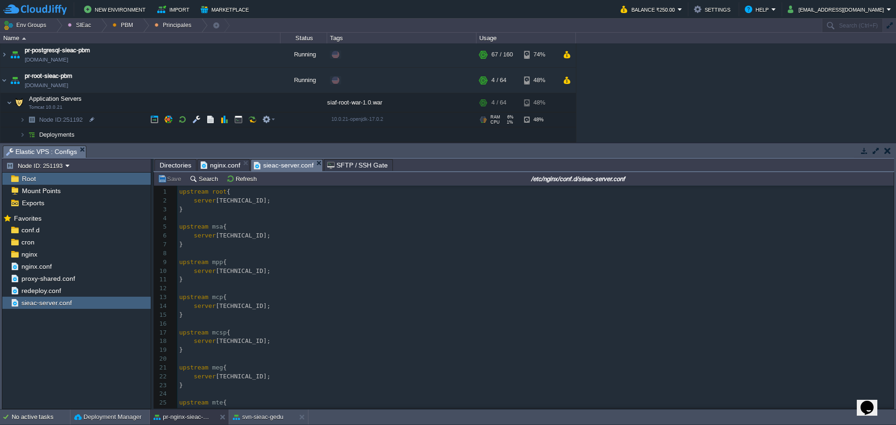
click at [105, 116] on td "Node ID: 251192" at bounding box center [140, 119] width 280 height 15
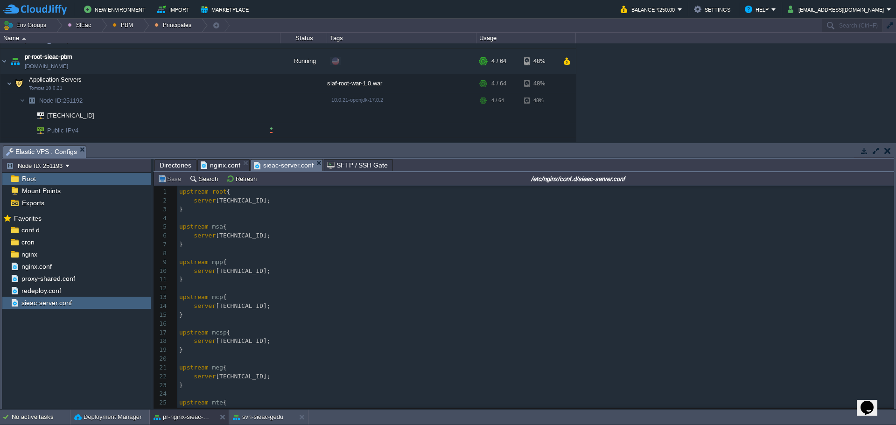
scroll to position [147, 0]
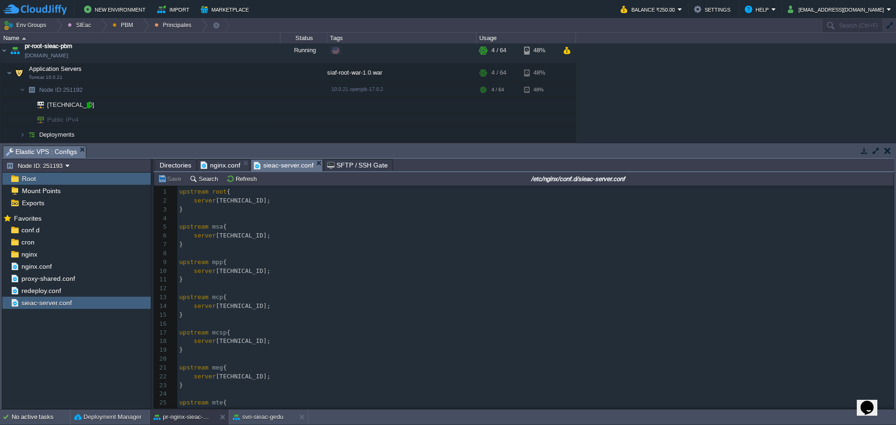
click at [90, 104] on div at bounding box center [89, 105] width 8 height 8
type input "[TECHNICAL_ID]"
click at [90, 106] on div at bounding box center [89, 105] width 8 height 8
click at [218, 201] on span "[TECHNICAL_ID];" at bounding box center [243, 200] width 55 height 7
type textarea "[TECHNICAL_ID]"
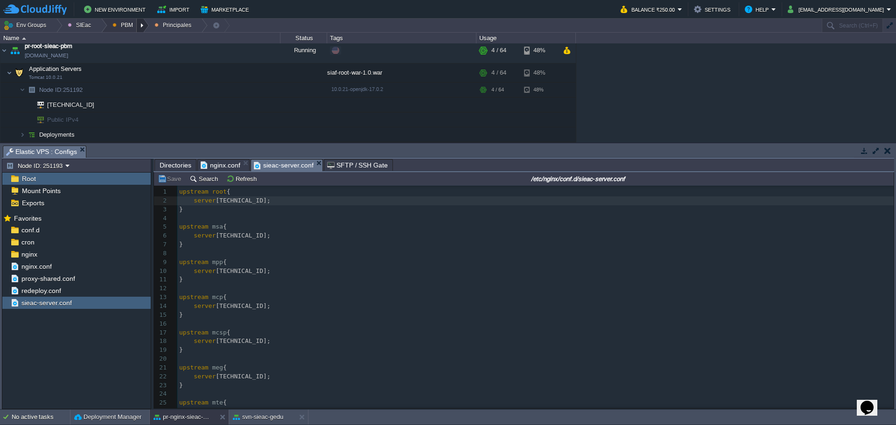
click at [138, 28] on div at bounding box center [143, 26] width 13 height 14
click at [129, 41] on span "Ambientes" at bounding box center [133, 39] width 29 height 7
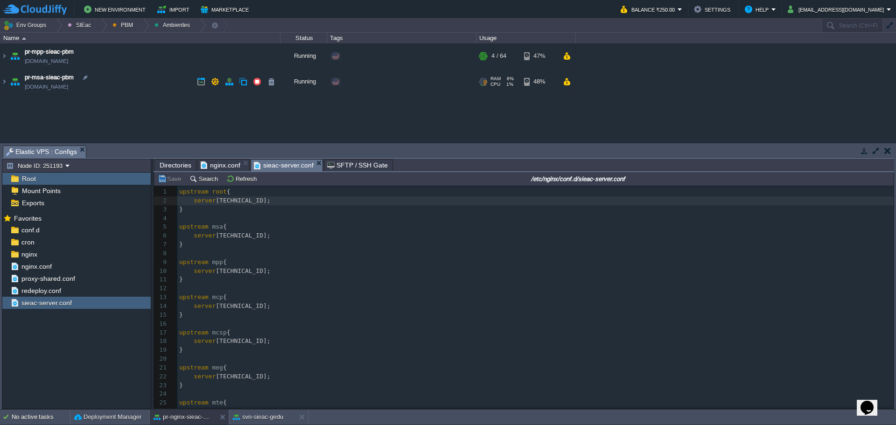
click at [161, 80] on td "pr-msa-sieac-pbm [DOMAIN_NAME]" at bounding box center [140, 82] width 280 height 26
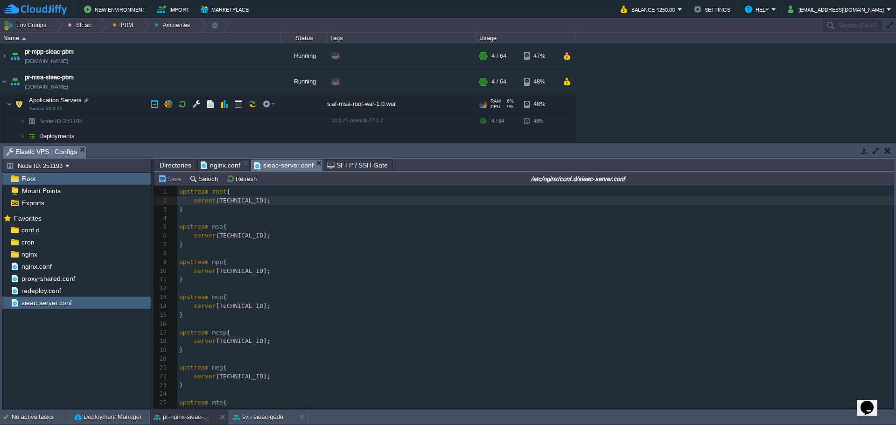
scroll to position [1, 0]
click at [146, 136] on td "Deployments" at bounding box center [140, 134] width 280 height 15
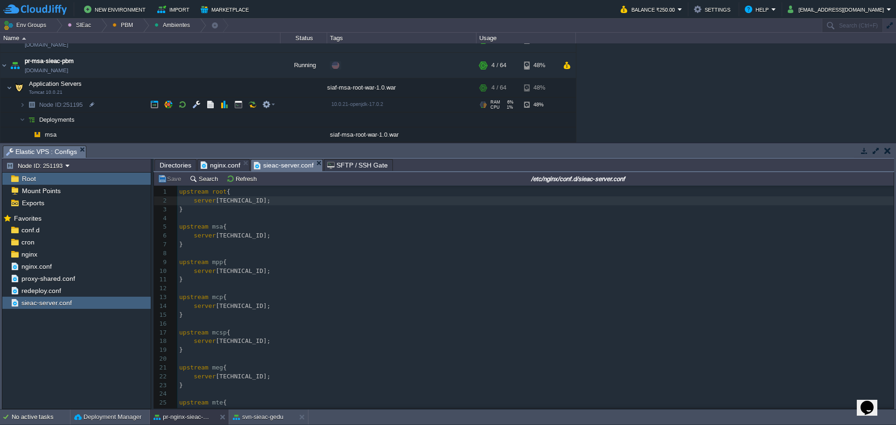
click at [115, 103] on td "Node ID: 251195" at bounding box center [140, 105] width 280 height 15
click at [91, 120] on div at bounding box center [89, 120] width 8 height 8
type input "[TECHNICAL_ID]"
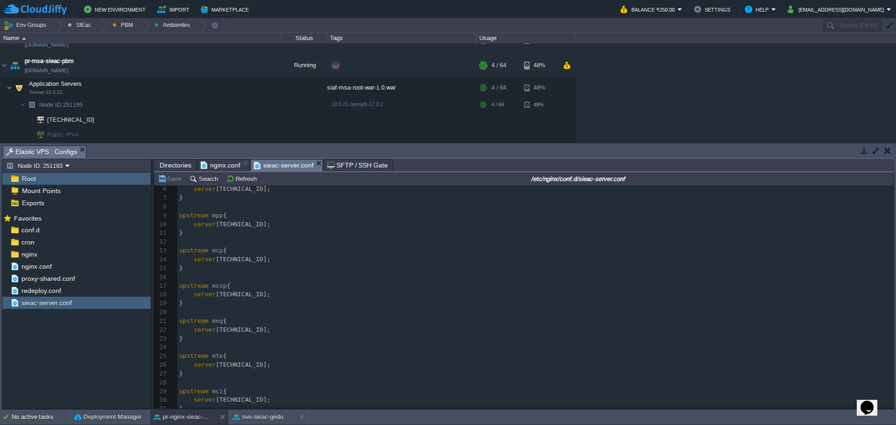
scroll to position [0, 0]
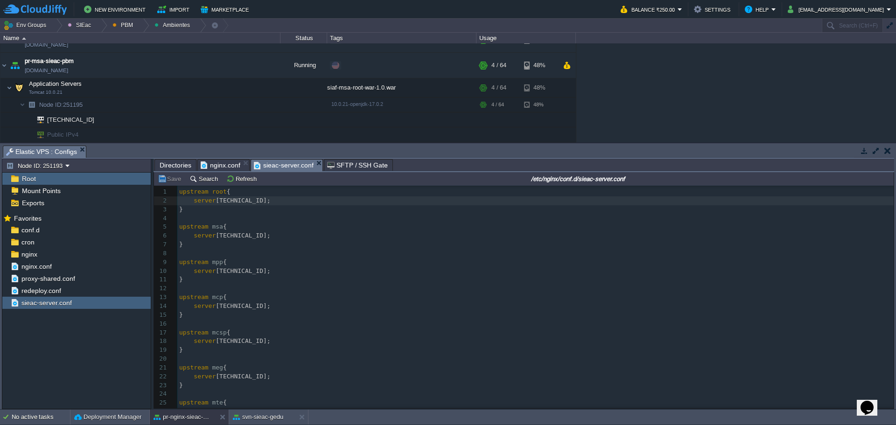
click at [218, 236] on span "[TECHNICAL_ID];" at bounding box center [243, 235] width 55 height 7
type textarea "[TECHNICAL_ID]"
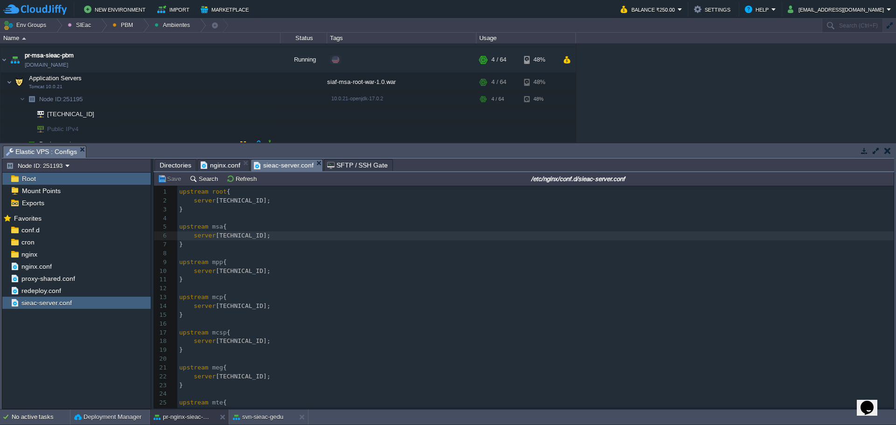
scroll to position [0, 0]
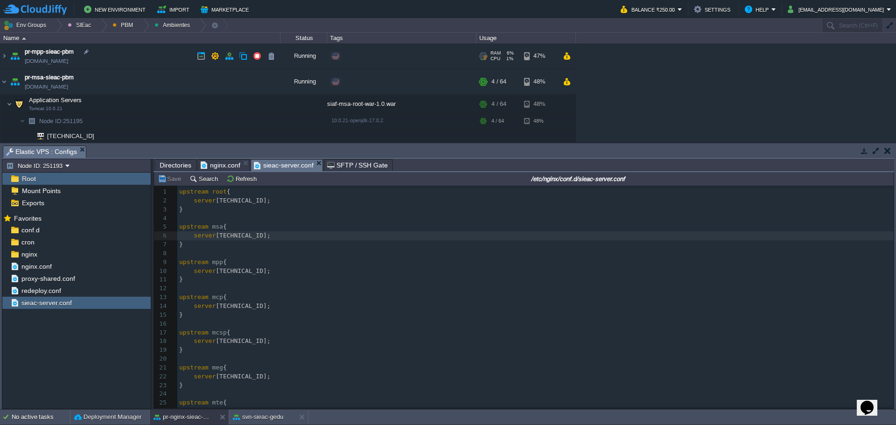
click at [133, 56] on td "pr-mpp-sieac-pbm [DOMAIN_NAME]" at bounding box center [140, 56] width 280 height 26
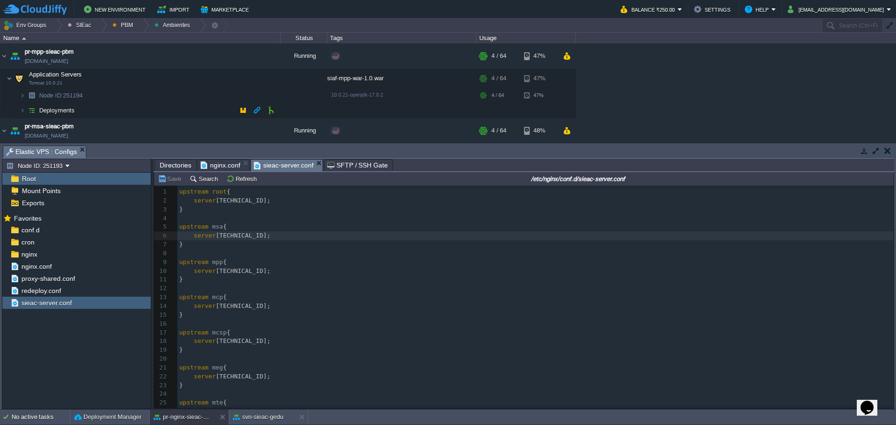
click at [102, 108] on td "Deployments" at bounding box center [140, 110] width 280 height 15
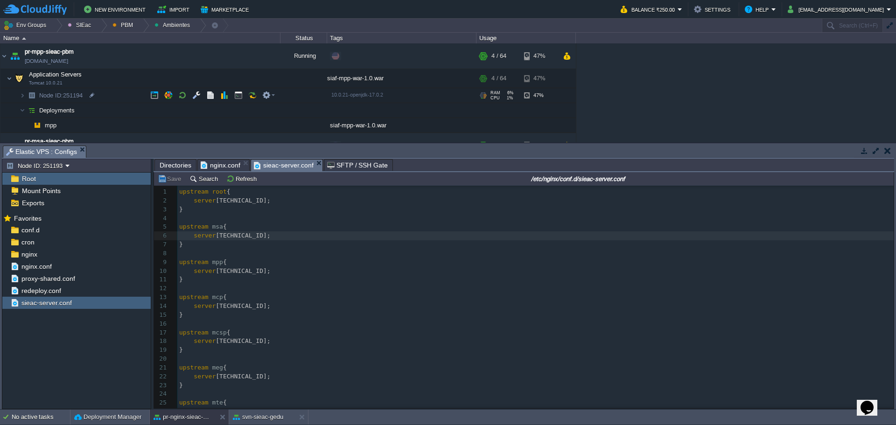
click at [121, 97] on td "Node ID: 251194" at bounding box center [140, 95] width 280 height 15
click at [89, 112] on div at bounding box center [86, 110] width 8 height 8
type input "[TECHNICAL_ID]"
click at [83, 112] on div at bounding box center [86, 110] width 8 height 8
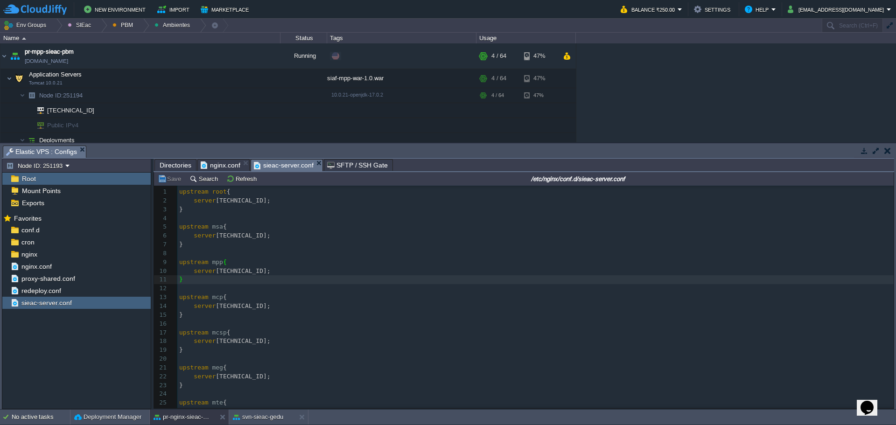
click at [216, 274] on div "xxxxxxxxxx server_name [DOMAIN_NAME]; 1 upstream root { 2 server [TECHNICAL_ID]…" at bounding box center [535, 421] width 716 height 466
type textarea "[TECHNICAL_ID]"
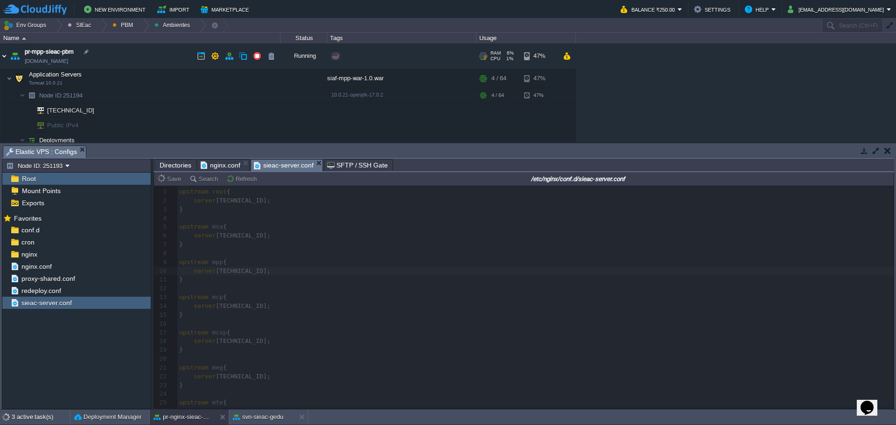
drag, startPoint x: 1, startPoint y: 57, endPoint x: 16, endPoint y: 59, distance: 15.5
click at [1, 57] on img at bounding box center [3, 55] width 7 height 25
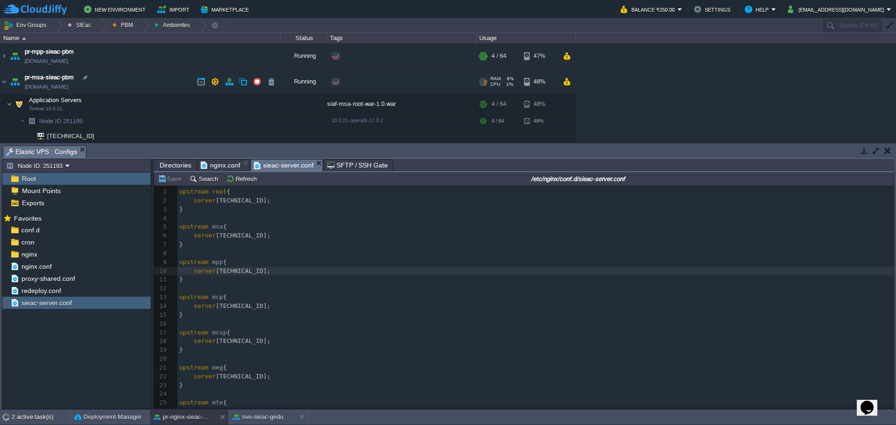
click at [7, 82] on img at bounding box center [3, 81] width 7 height 25
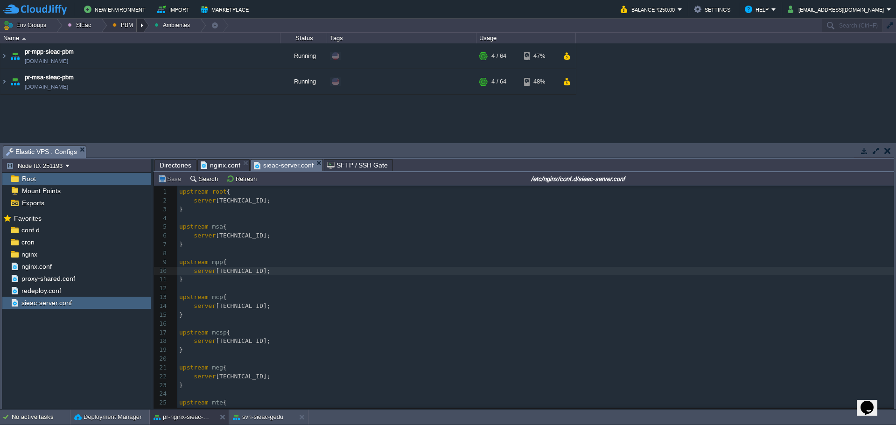
click at [141, 22] on div at bounding box center [143, 26] width 13 height 14
click at [127, 52] on span "Principales" at bounding box center [134, 50] width 30 height 7
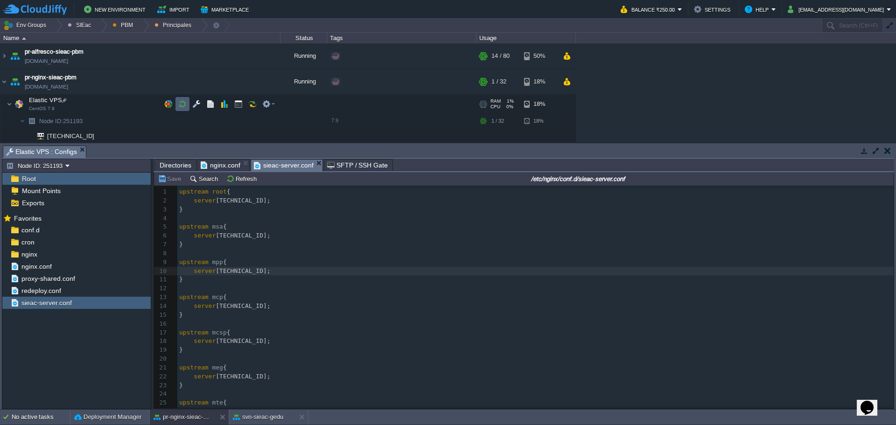
click at [186, 101] on button "button" at bounding box center [182, 104] width 8 height 8
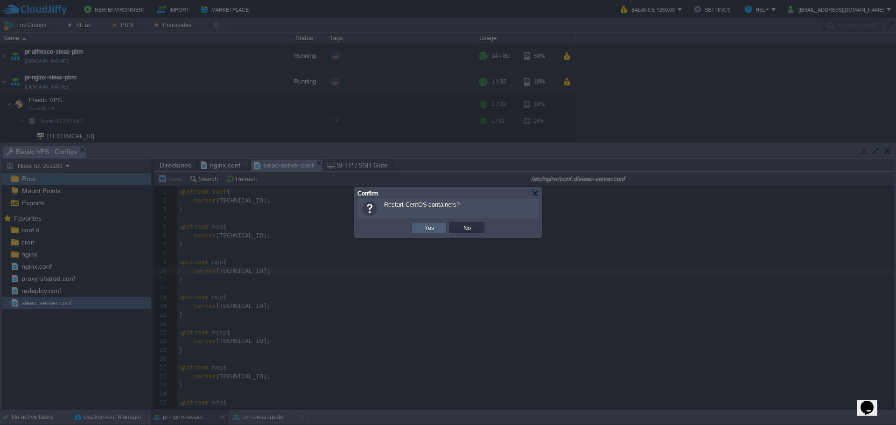
click at [420, 229] on td "Yes" at bounding box center [429, 227] width 35 height 11
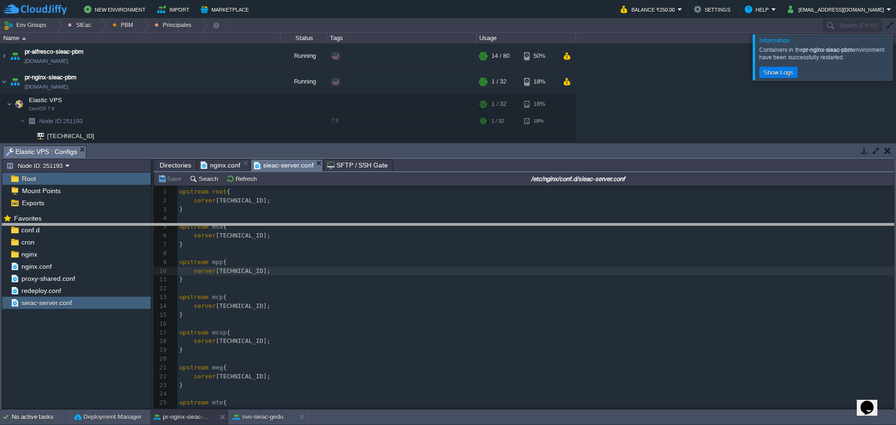
drag, startPoint x: 362, startPoint y: 150, endPoint x: 364, endPoint y: 246, distance: 95.7
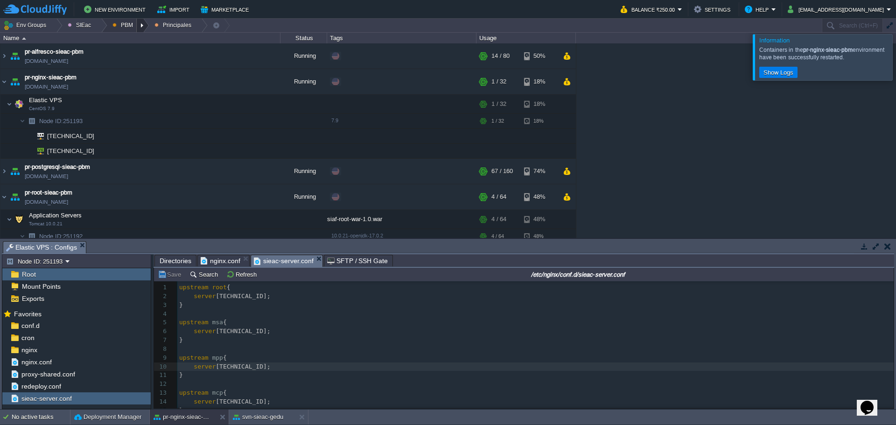
click at [140, 25] on div at bounding box center [143, 26] width 13 height 14
click at [130, 42] on span "Ambientes" at bounding box center [133, 39] width 29 height 7
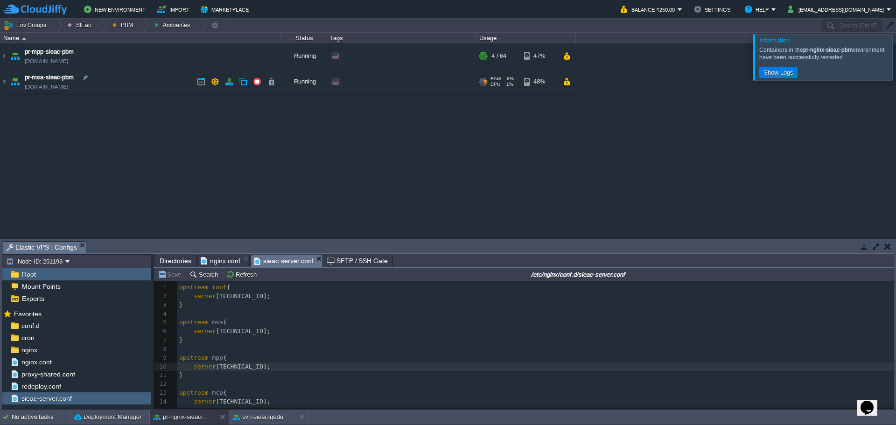
drag, startPoint x: 141, startPoint y: 80, endPoint x: 105, endPoint y: 77, distance: 37.0
click at [141, 80] on td "pr-msa-sieac-pbm [DOMAIN_NAME]" at bounding box center [140, 82] width 280 height 26
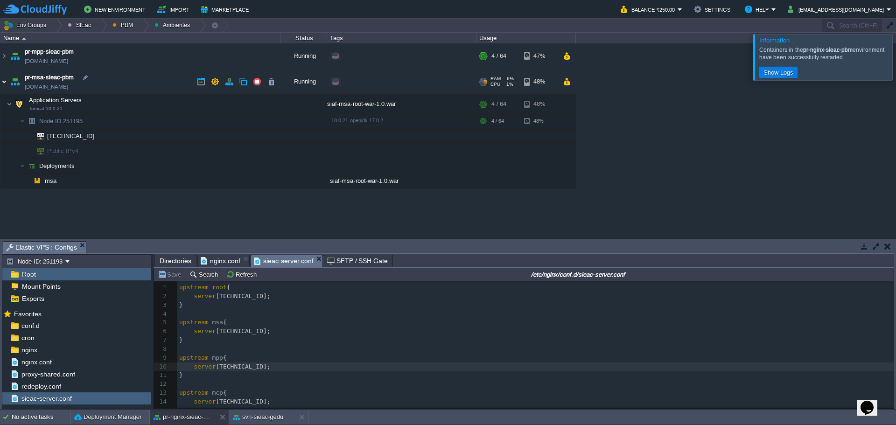
click at [5, 84] on img at bounding box center [3, 81] width 7 height 25
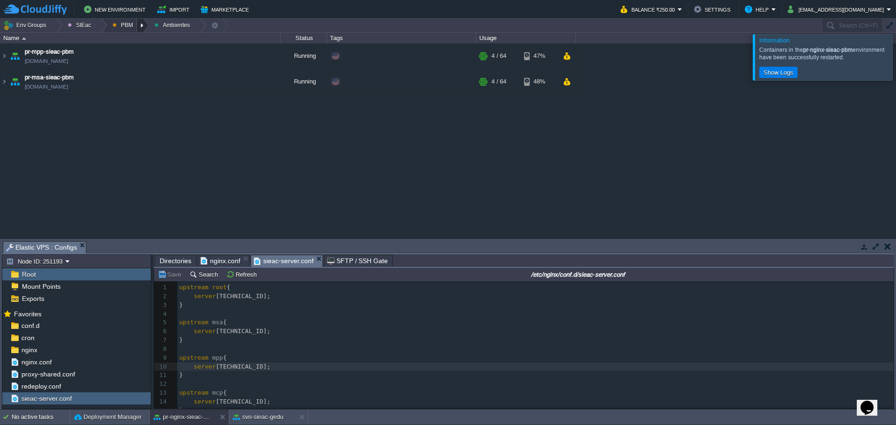
click at [140, 29] on div at bounding box center [143, 26] width 13 height 14
click at [136, 47] on link "Principales" at bounding box center [132, 51] width 52 height 10
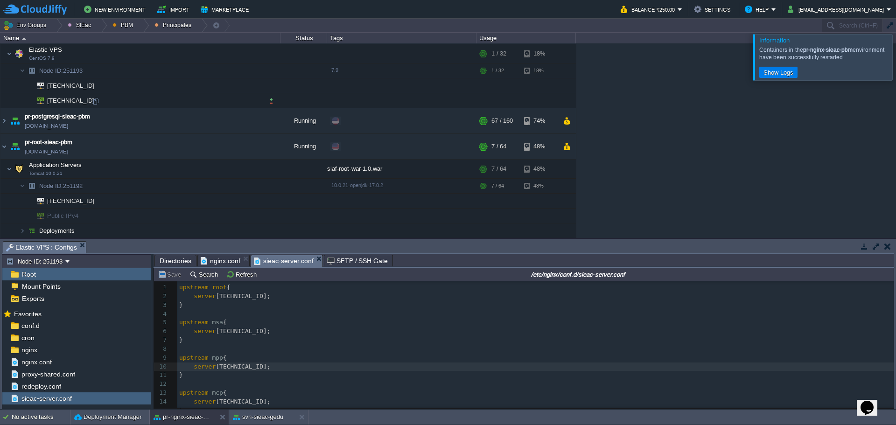
scroll to position [51, 0]
click at [3, 147] on img at bounding box center [3, 145] width 7 height 25
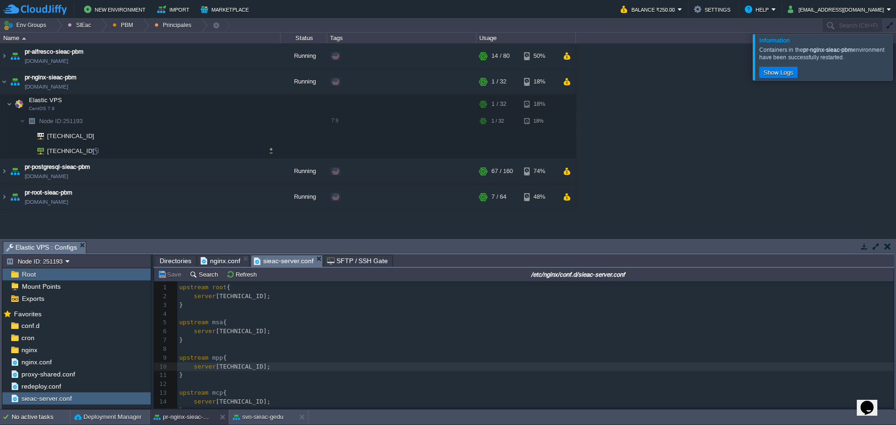
scroll to position [0, 0]
click at [6, 82] on img at bounding box center [3, 81] width 7 height 25
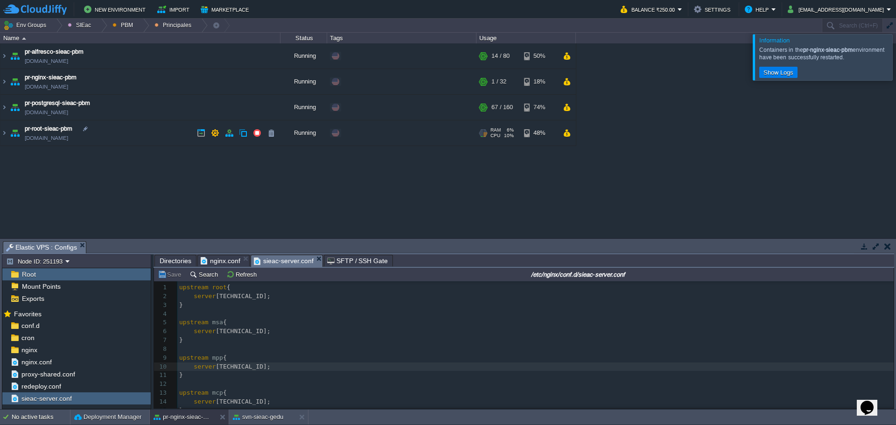
click at [126, 132] on td "pr-root-sieac-pbm [DOMAIN_NAME]" at bounding box center [140, 133] width 280 height 26
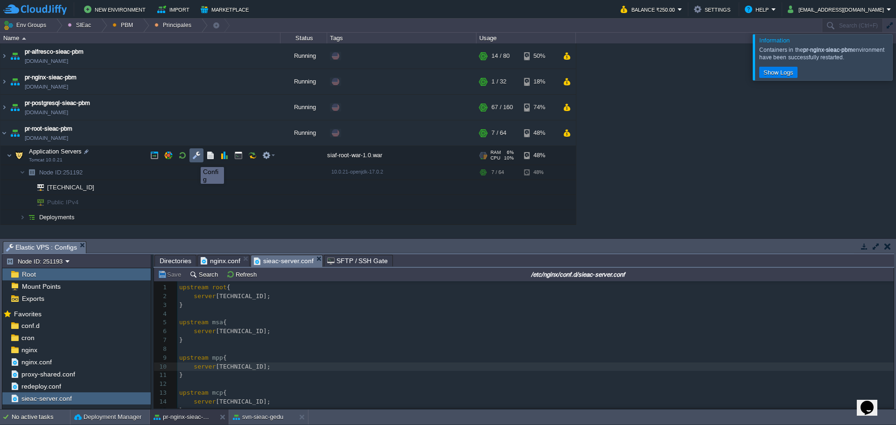
click at [196, 159] on button "button" at bounding box center [196, 155] width 8 height 8
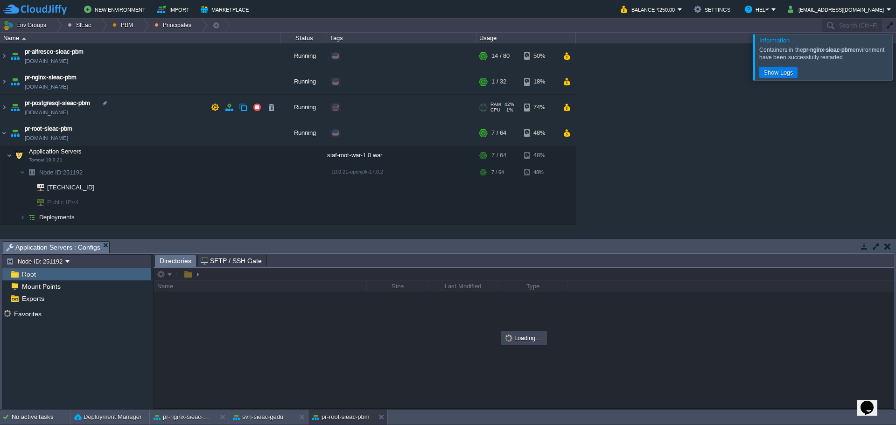
click at [169, 110] on td "pr-postgresql-sieac-pbm [DOMAIN_NAME]" at bounding box center [140, 108] width 280 height 26
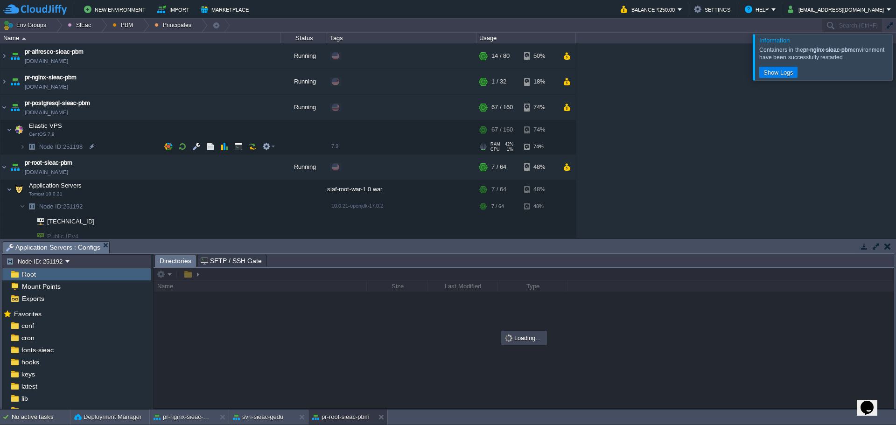
click at [105, 143] on td "Node ID: 251198" at bounding box center [140, 147] width 280 height 15
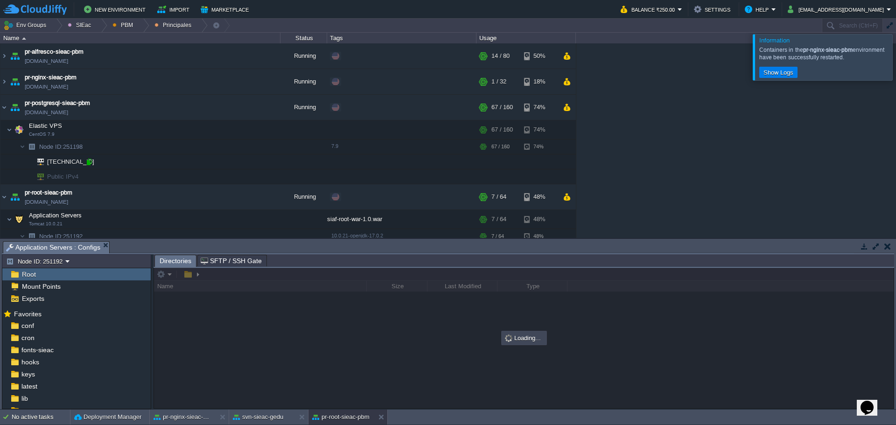
click at [88, 161] on div at bounding box center [89, 162] width 8 height 8
type input "[TECHNICAL_ID]"
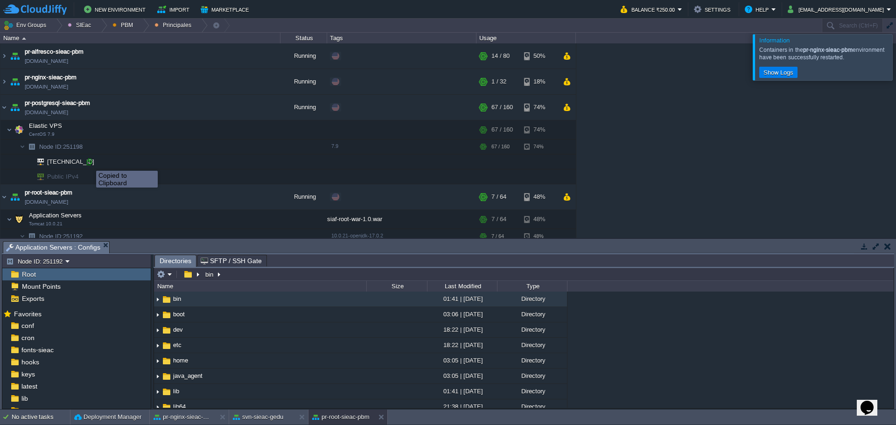
click at [89, 163] on div at bounding box center [89, 162] width 8 height 8
click at [89, 162] on div at bounding box center [89, 162] width 8 height 8
click at [7, 103] on img at bounding box center [3, 107] width 7 height 25
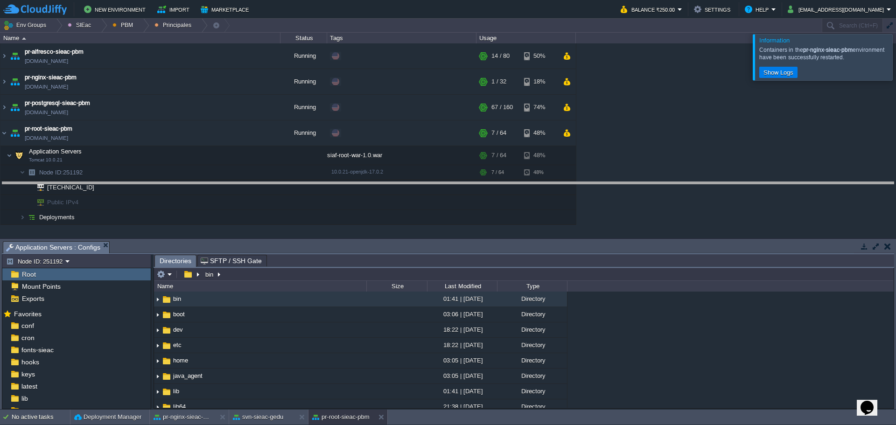
drag, startPoint x: 307, startPoint y: 249, endPoint x: 312, endPoint y: 191, distance: 57.6
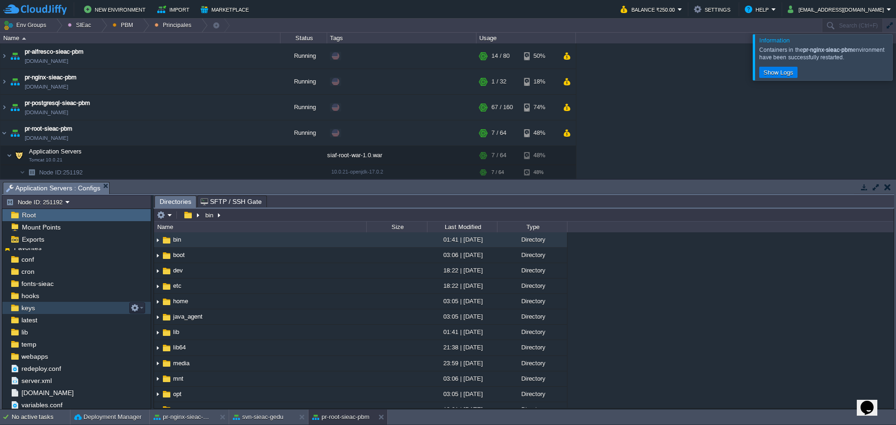
scroll to position [20, 0]
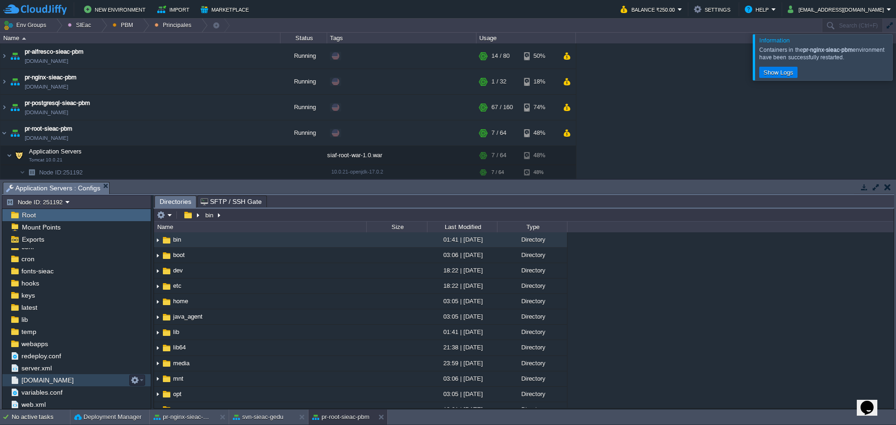
click at [49, 386] on div "[DOMAIN_NAME]" at bounding box center [76, 380] width 148 height 12
click at [49, 385] on div "[DOMAIN_NAME]" at bounding box center [76, 380] width 148 height 12
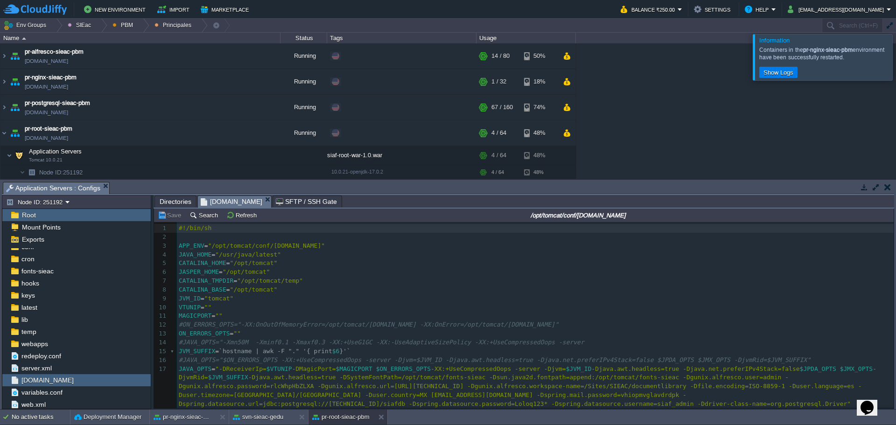
scroll to position [3, 0]
click at [896, 67] on div at bounding box center [907, 57] width 0 height 46
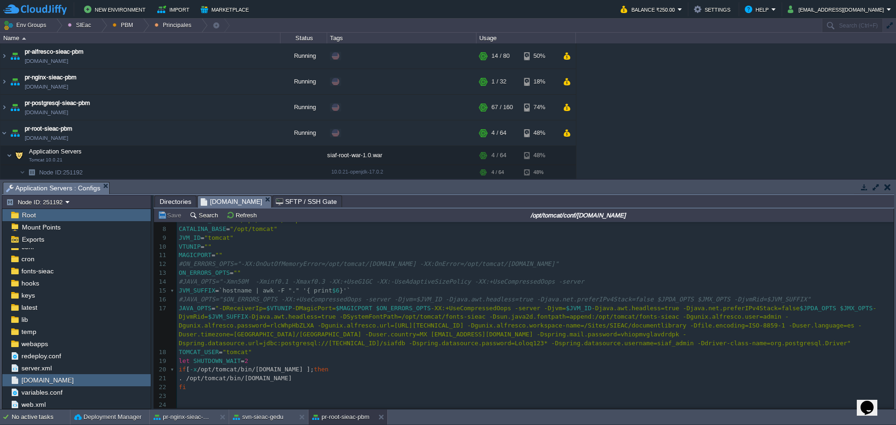
scroll to position [64, 0]
click at [149, 109] on td "pr-postgresql-sieac-pbm [DOMAIN_NAME]" at bounding box center [140, 108] width 280 height 26
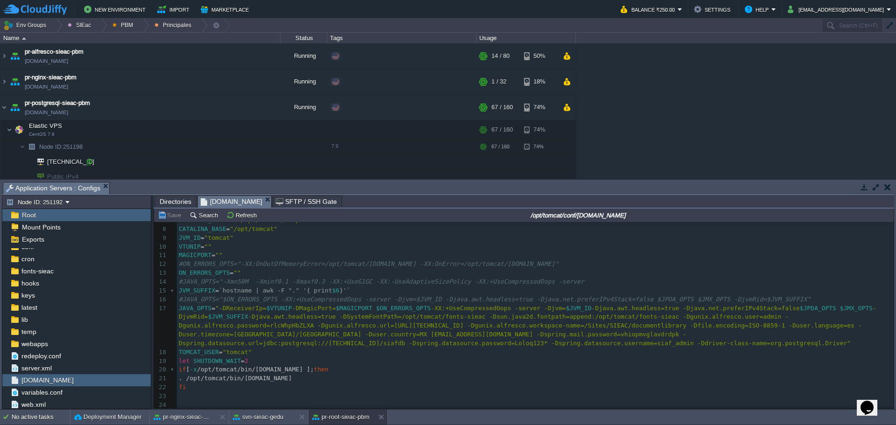
click at [86, 165] on div at bounding box center [89, 162] width 8 height 8
click at [106, 103] on div at bounding box center [105, 103] width 8 height 8
click at [274, 112] on button "button" at bounding box center [271, 107] width 8 height 8
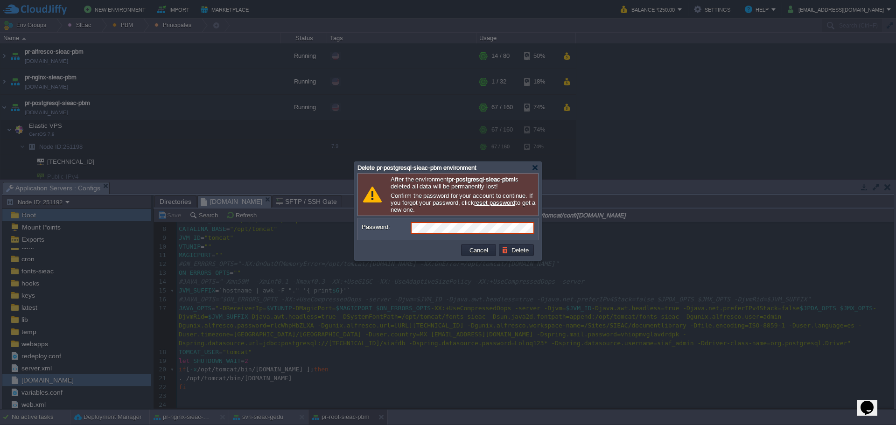
click at [452, 236] on form "Password:" at bounding box center [448, 229] width 173 height 14
click at [521, 253] on button "Delete" at bounding box center [517, 250] width 30 height 8
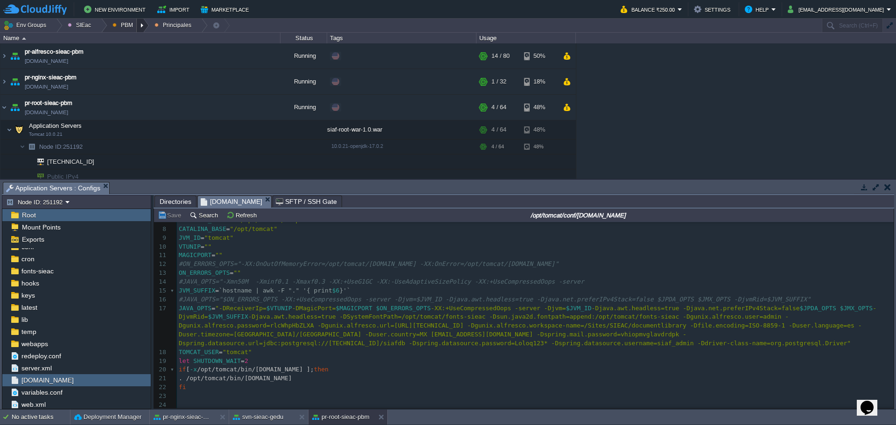
click at [141, 24] on div at bounding box center [143, 26] width 13 height 14
click at [129, 43] on span "Ambientes" at bounding box center [133, 39] width 29 height 7
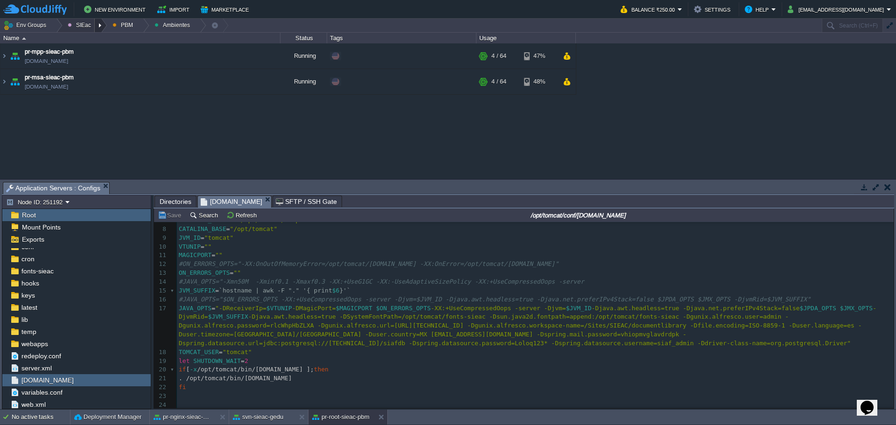
click at [96, 26] on div at bounding box center [101, 26] width 13 height 14
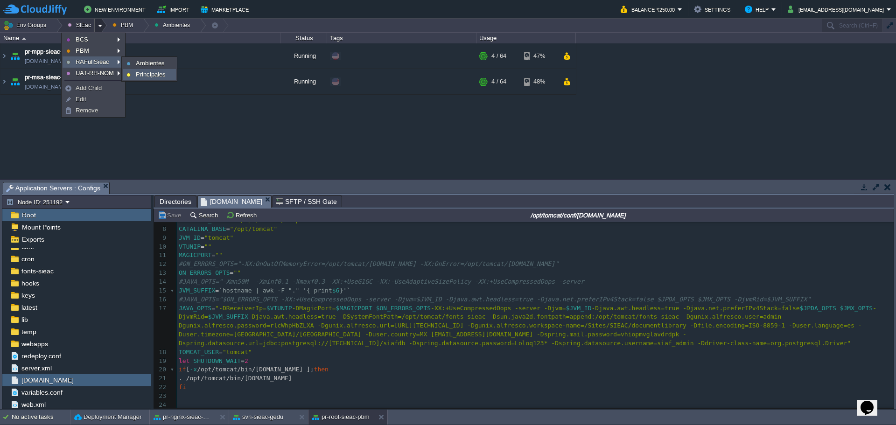
click at [144, 73] on span "Principales" at bounding box center [151, 74] width 30 height 7
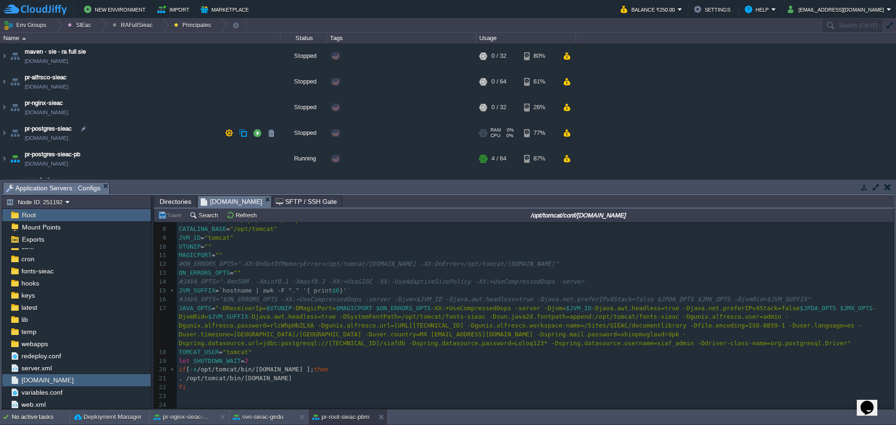
click at [156, 134] on td "pr-postgres-sieac [DOMAIN_NAME]" at bounding box center [140, 133] width 280 height 26
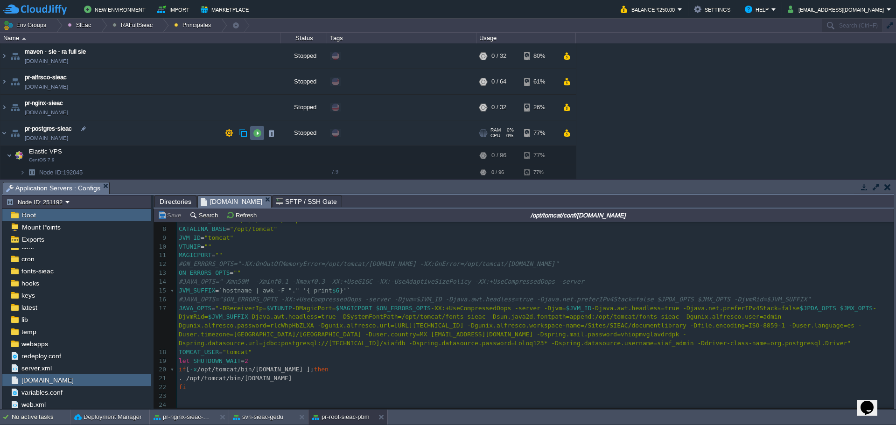
click at [252, 136] on td at bounding box center [257, 133] width 14 height 14
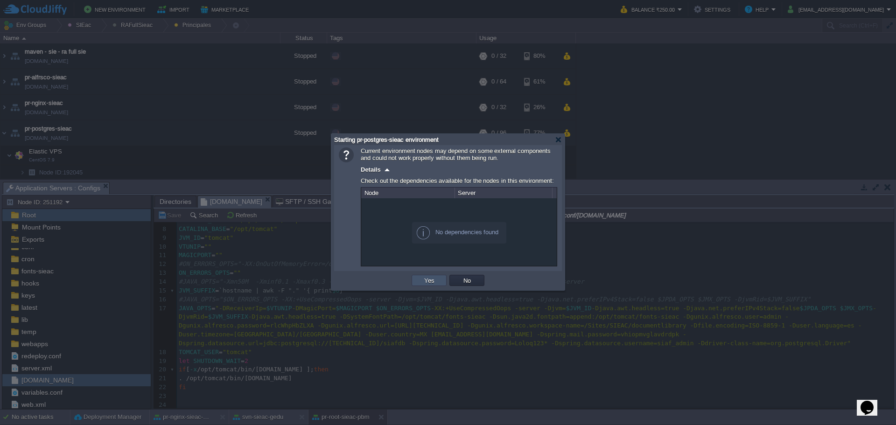
click at [422, 282] on button "Yes" at bounding box center [429, 280] width 16 height 8
